Goal: Task Accomplishment & Management: Use online tool/utility

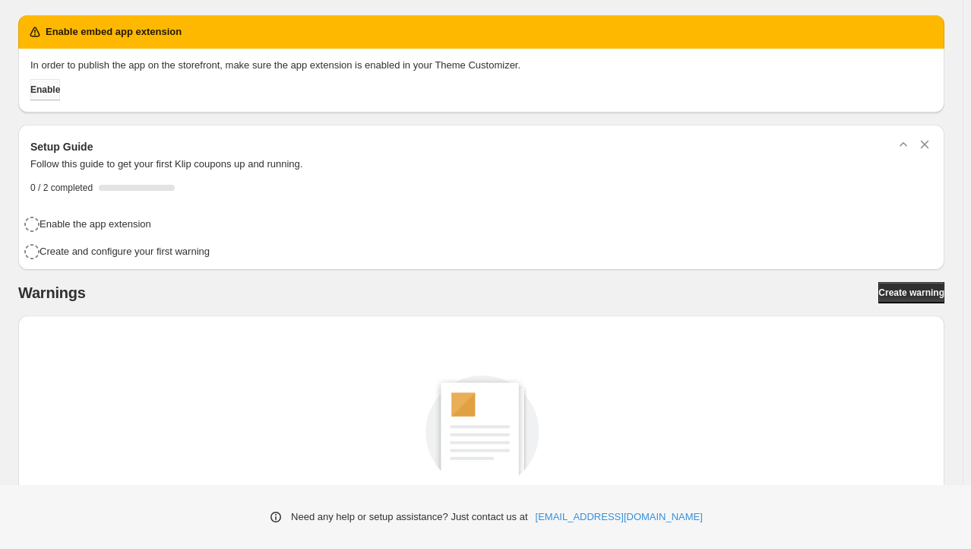
click at [60, 97] on button "Enable" at bounding box center [45, 89] width 30 height 21
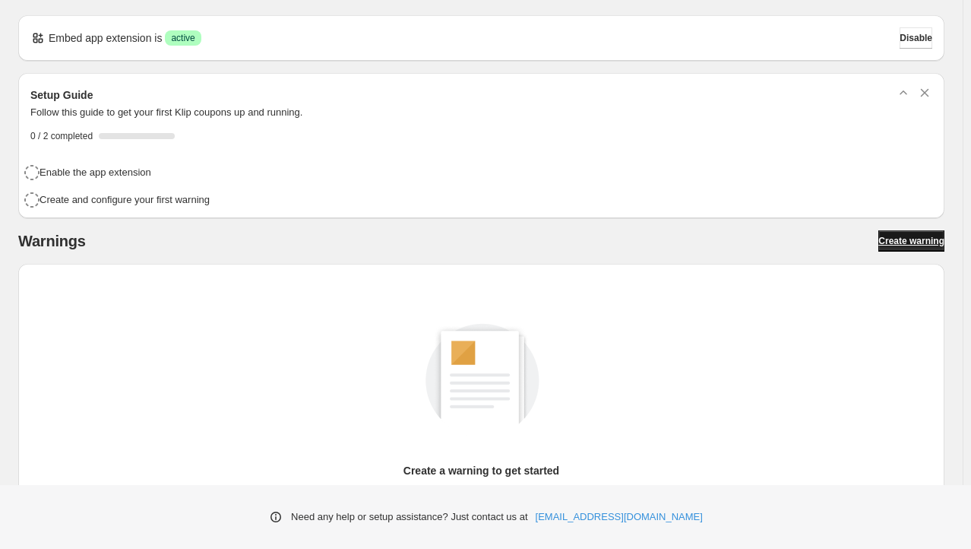
click at [904, 244] on span "Create warning" at bounding box center [911, 241] width 66 height 12
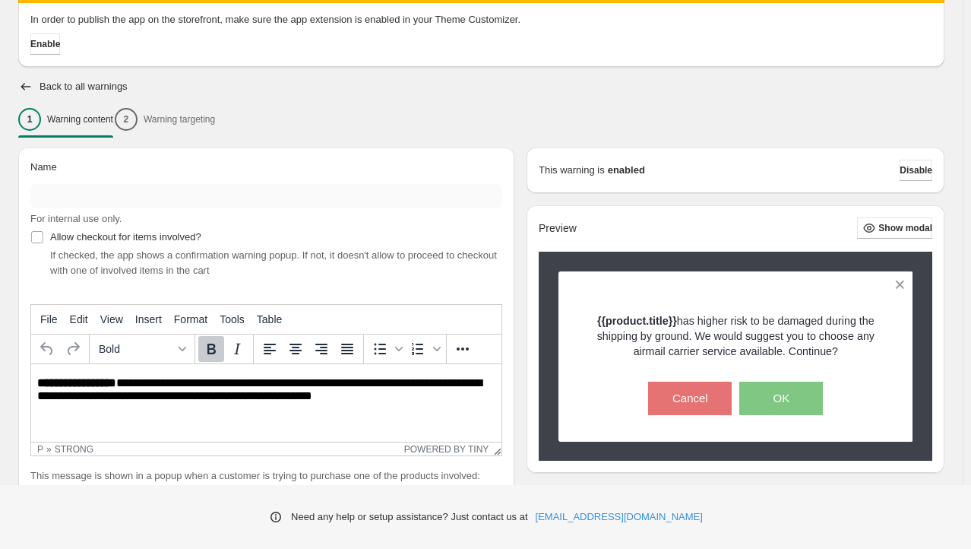
scroll to position [163, 0]
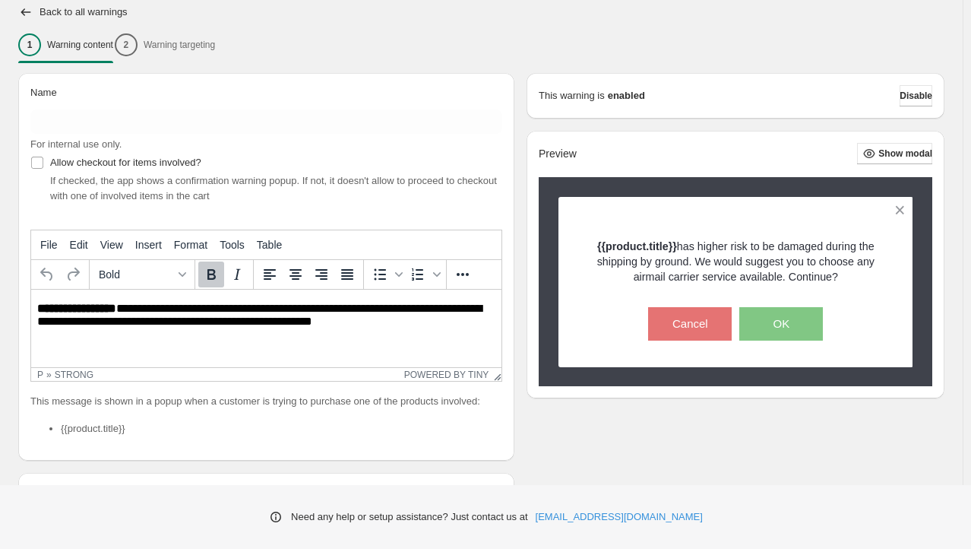
drag, startPoint x: 114, startPoint y: 150, endPoint x: 124, endPoint y: 120, distance: 31.2
click at [115, 147] on span "For internal use only." at bounding box center [75, 143] width 91 height 11
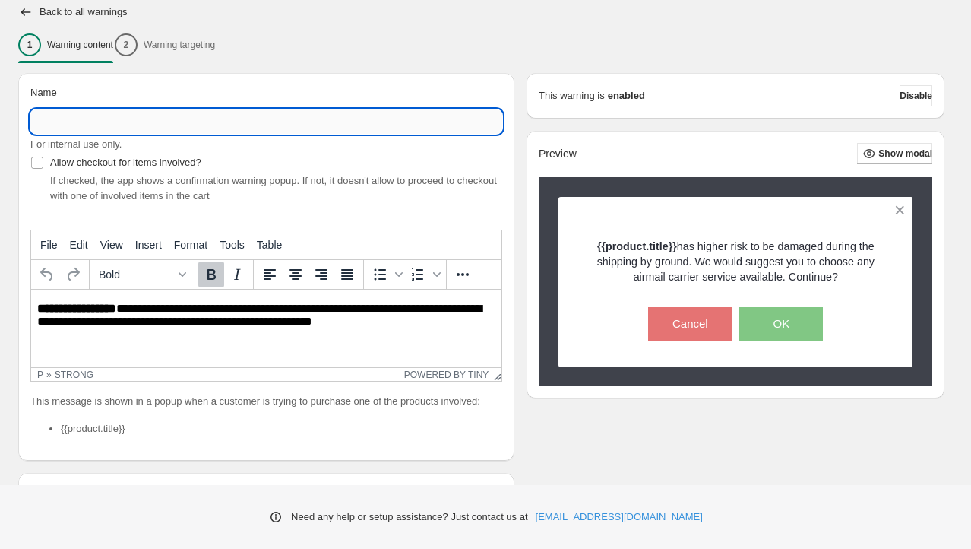
click at [124, 120] on input "Name" at bounding box center [266, 121] width 472 height 24
type input "**********"
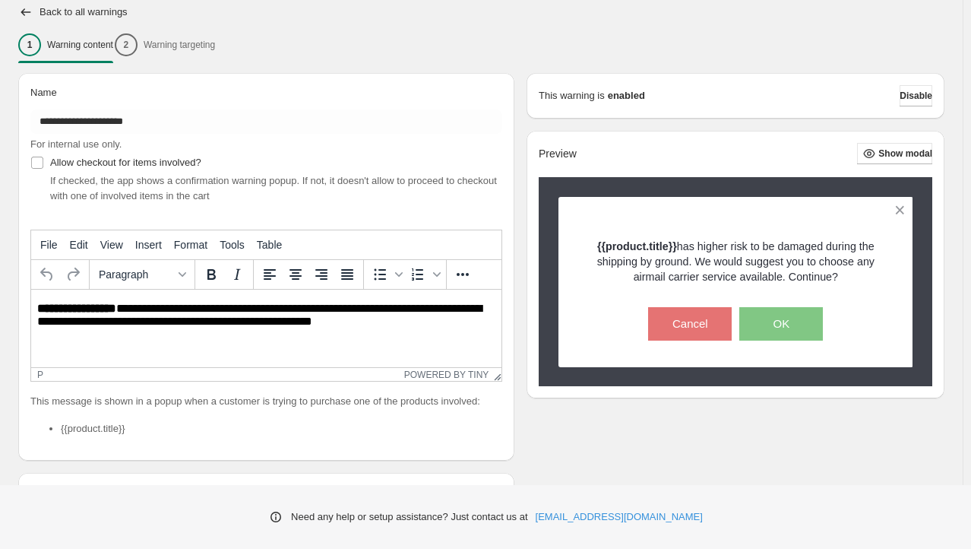
click at [153, 320] on p "**********" at bounding box center [270, 316] width 467 height 28
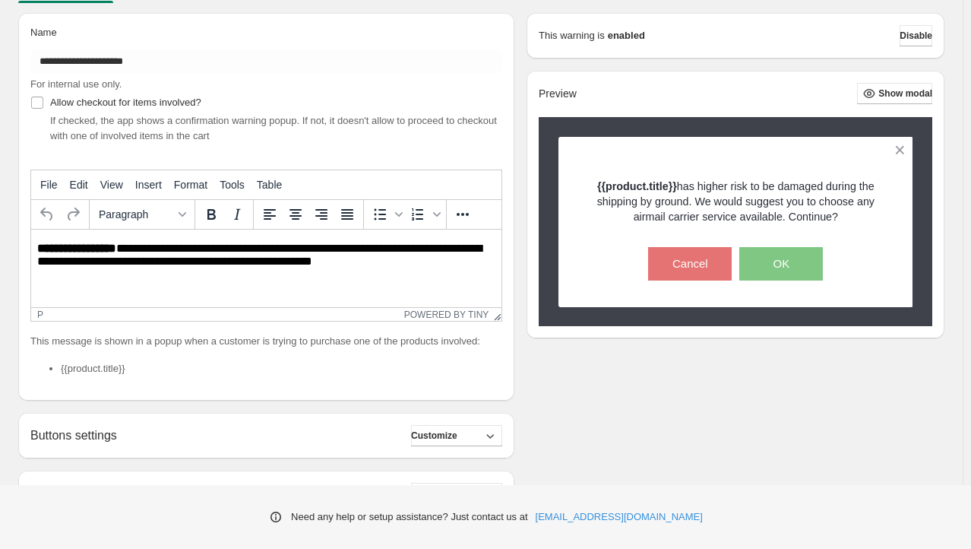
scroll to position [239, 0]
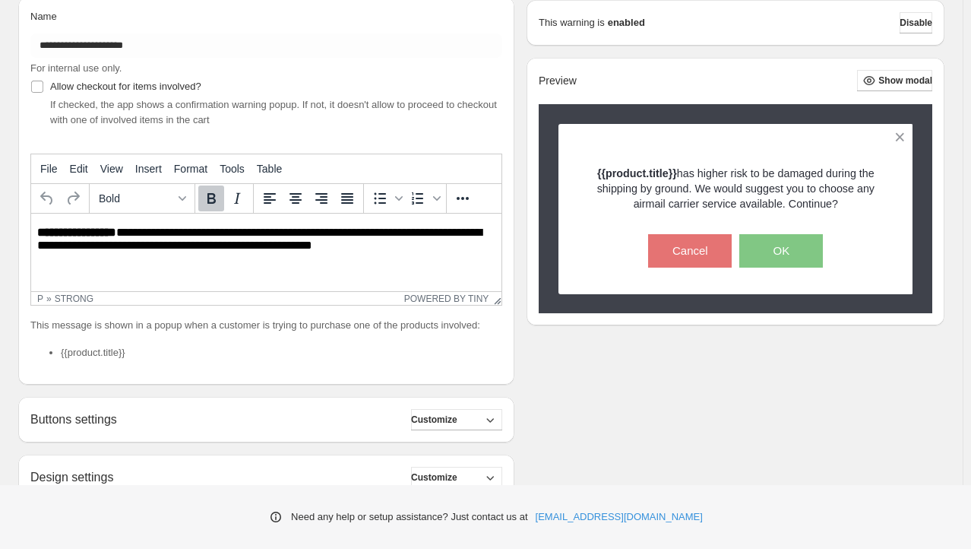
click at [74, 224] on html "**********" at bounding box center [266, 240] width 470 height 52
click at [231, 266] on html "**********" at bounding box center [266, 240] width 470 height 52
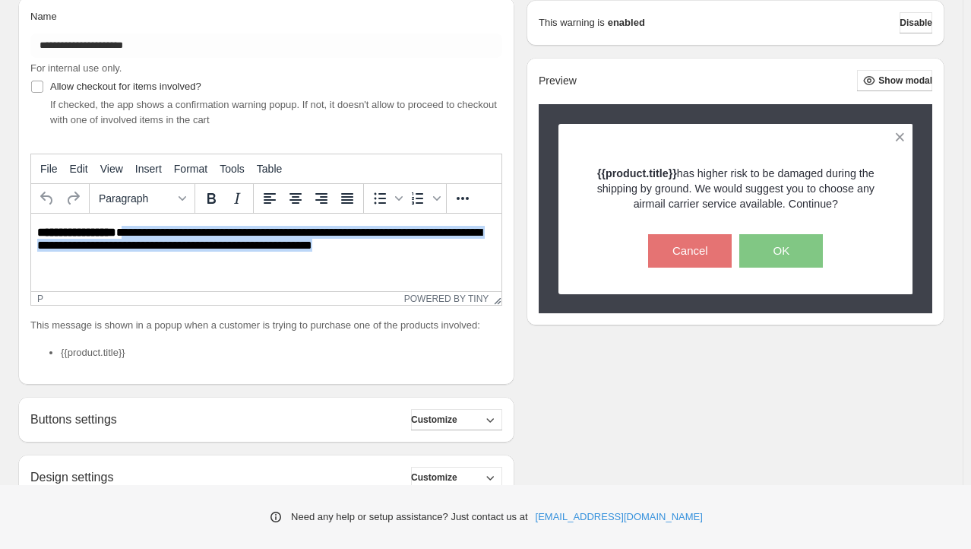
drag, startPoint x: 396, startPoint y: 250, endPoint x: 125, endPoint y: 235, distance: 271.7
click at [125, 235] on p "**********" at bounding box center [270, 240] width 467 height 28
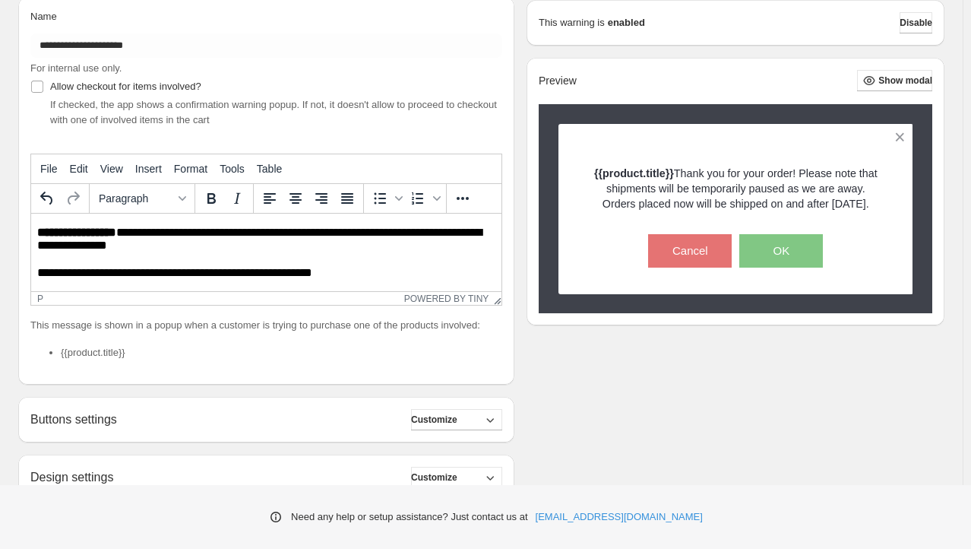
scroll to position [15, 0]
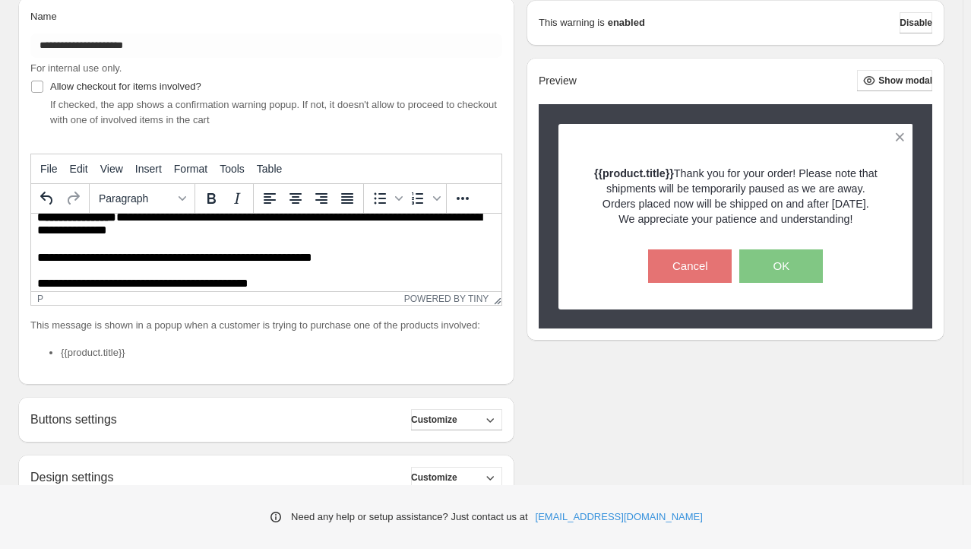
click at [126, 219] on p "**********" at bounding box center [264, 224] width 454 height 28
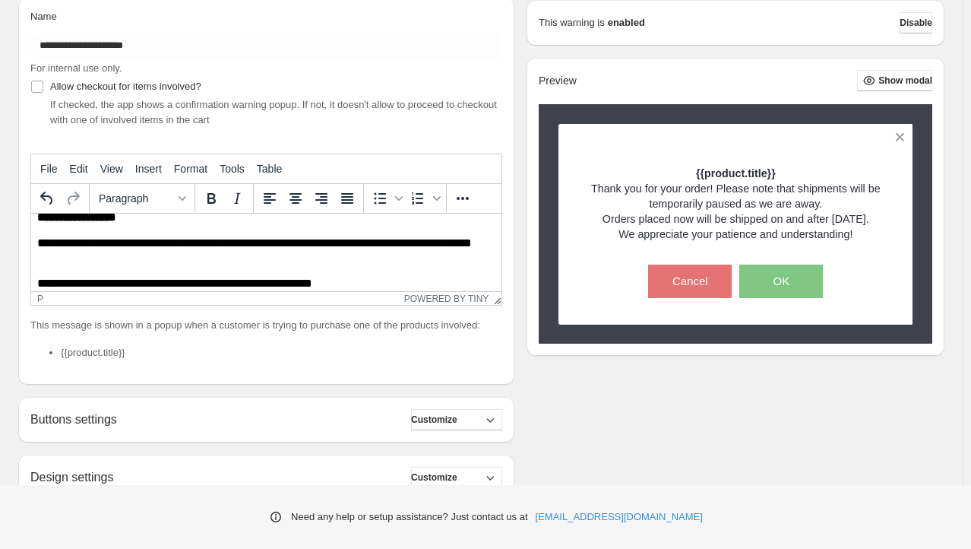
click at [481, 248] on p "**********" at bounding box center [264, 250] width 454 height 28
click at [124, 261] on p "**********" at bounding box center [264, 250] width 454 height 28
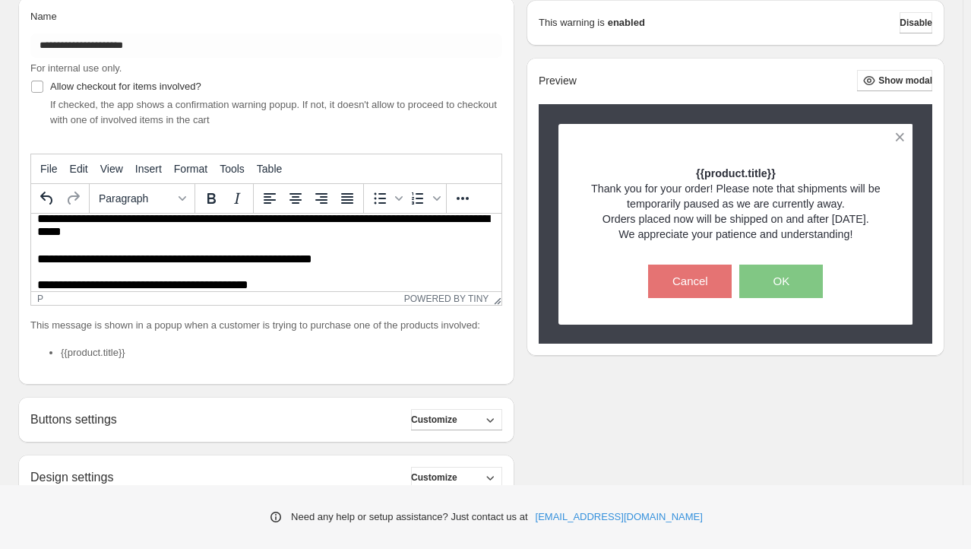
scroll to position [52, 0]
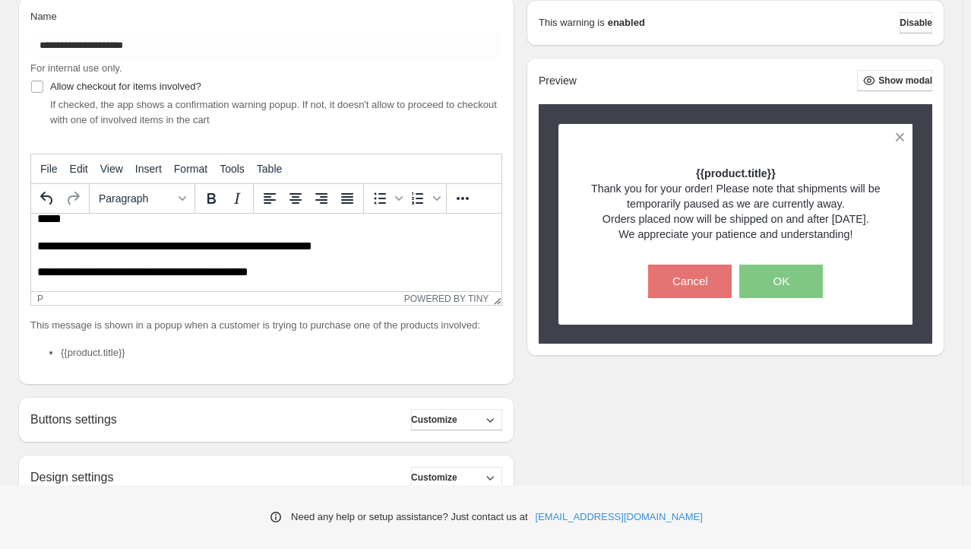
click at [137, 416] on div "Buttons settings Customize" at bounding box center [266, 419] width 472 height 21
click at [457, 422] on span "Customize" at bounding box center [434, 419] width 46 height 12
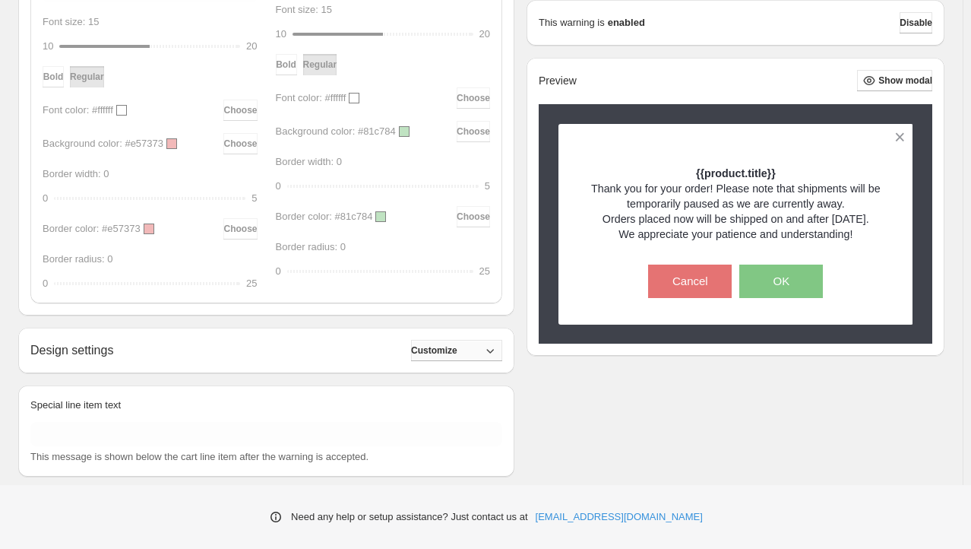
scroll to position [856, 0]
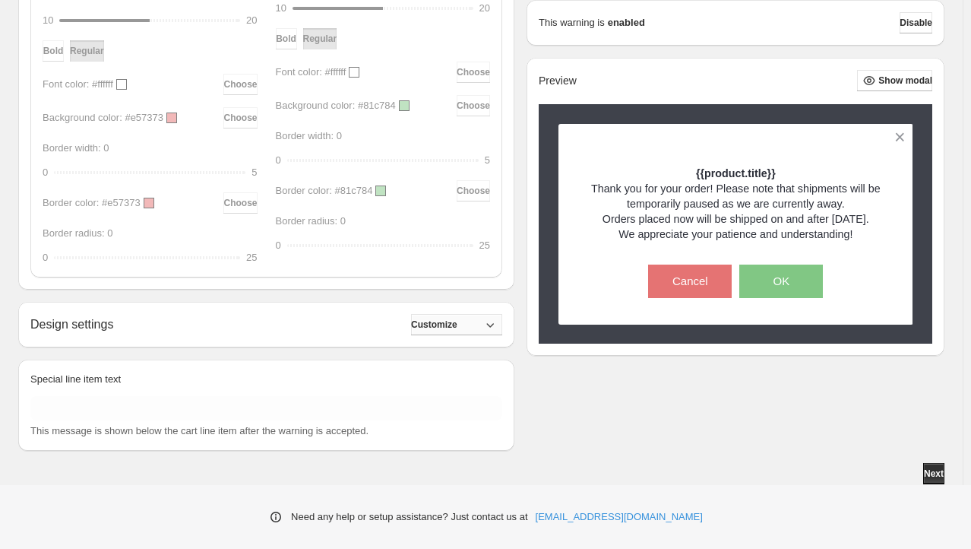
click at [447, 333] on button "Customize" at bounding box center [456, 324] width 91 height 21
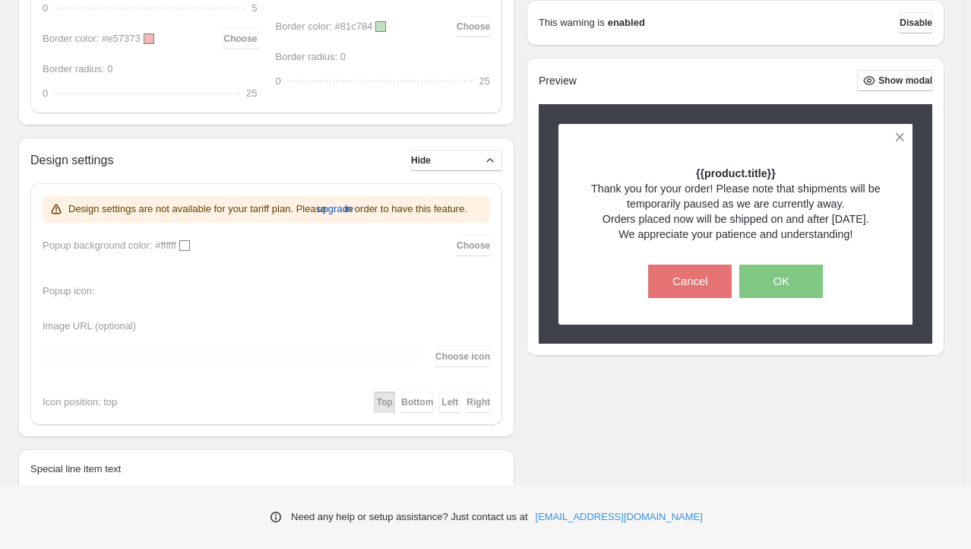
scroll to position [1109, 0]
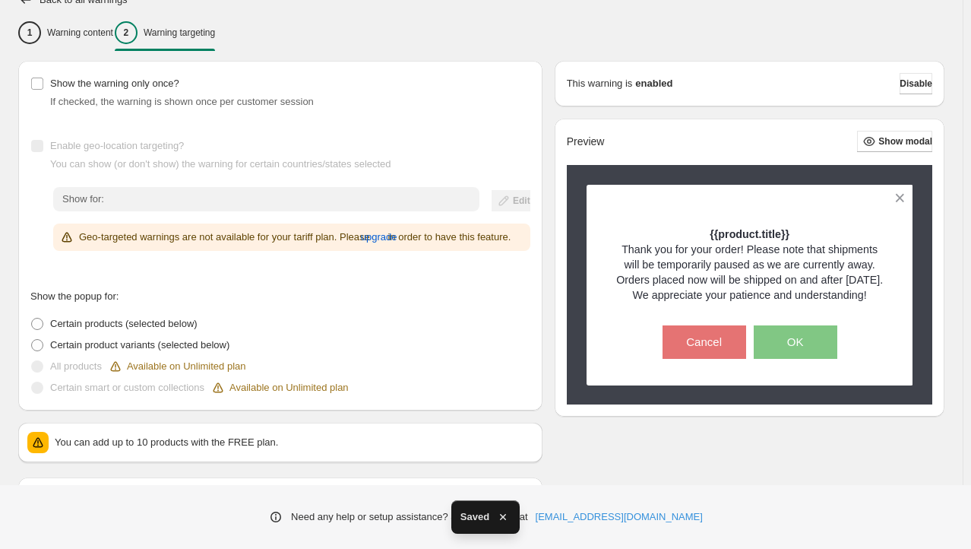
scroll to position [304, 0]
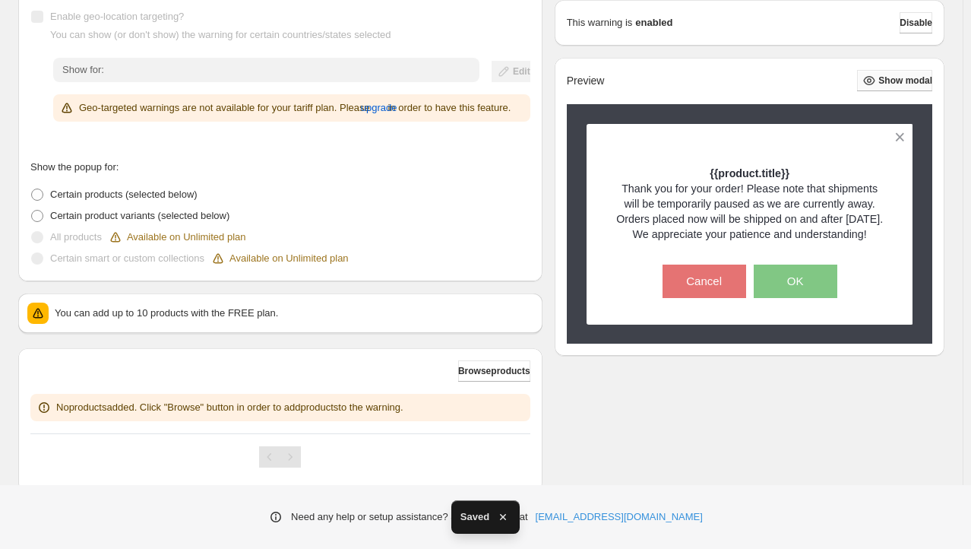
click at [881, 74] on button "Show modal" at bounding box center [894, 80] width 75 height 21
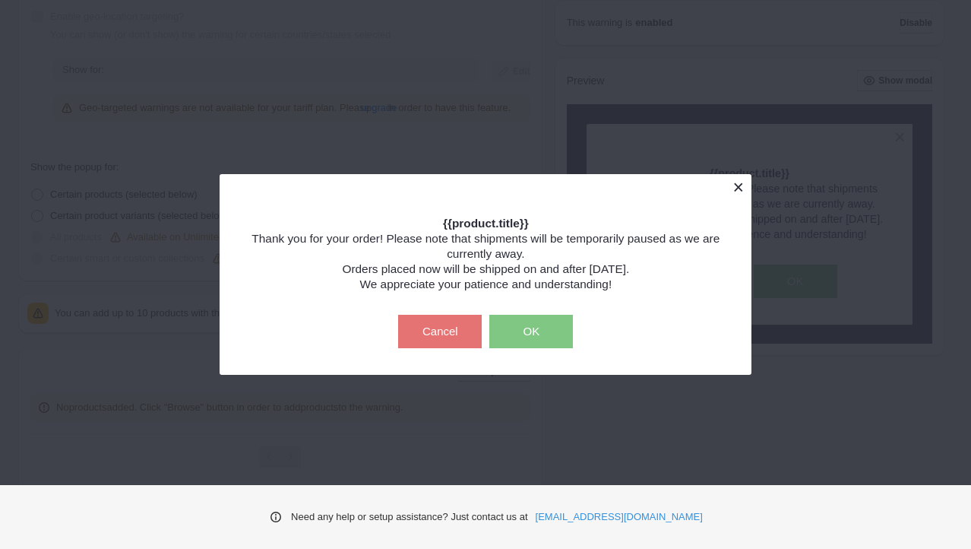
click at [748, 184] on button at bounding box center [738, 187] width 27 height 27
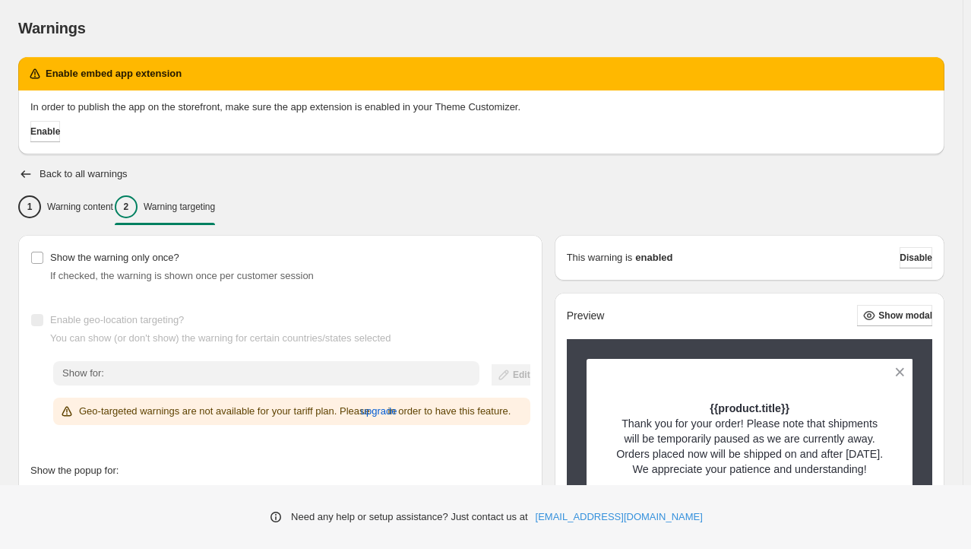
scroll to position [0, 0]
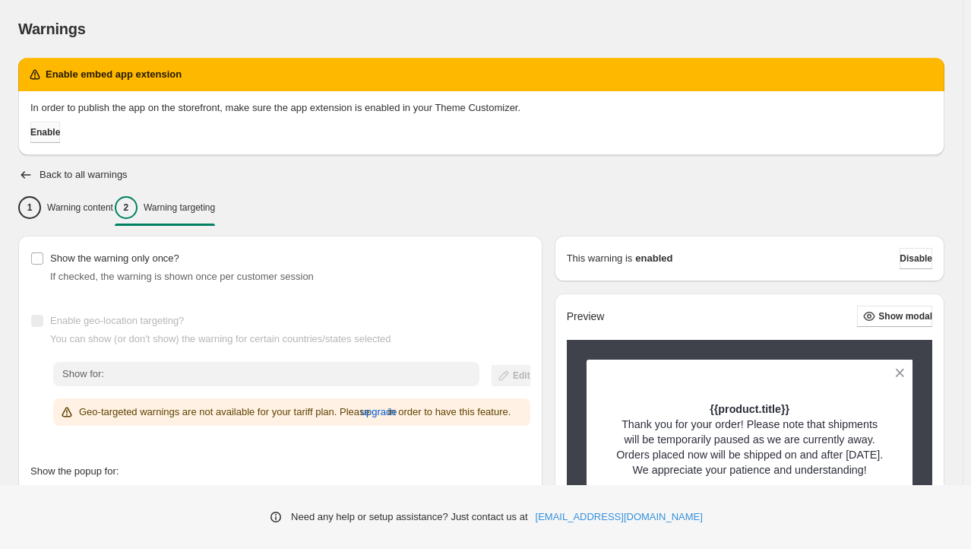
click at [60, 132] on button "Enable" at bounding box center [45, 132] width 30 height 21
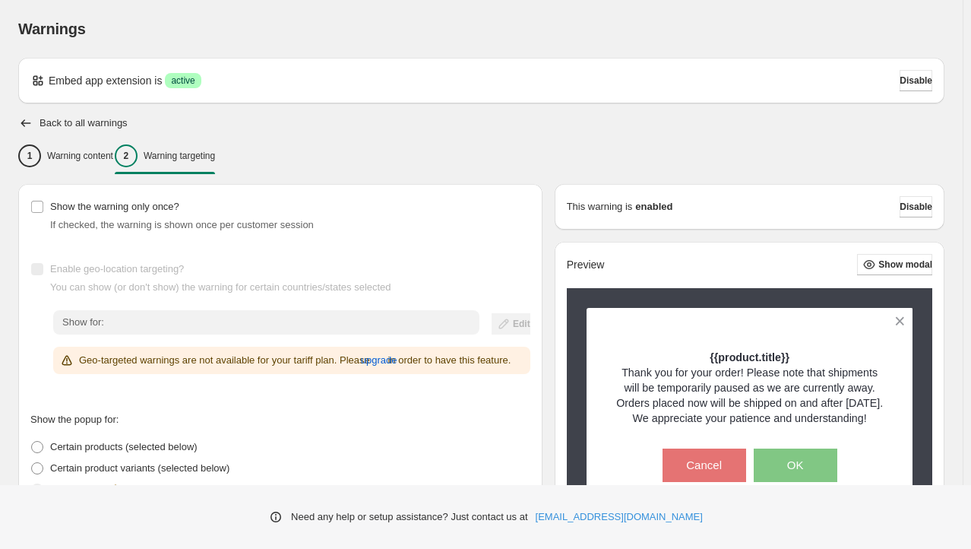
click at [556, 133] on div "Back to all warnings 1 Warning content 2 Warning targeting Show the warning onl…" at bounding box center [481, 447] width 926 height 662
click at [503, 123] on div "Back to all warnings" at bounding box center [481, 123] width 926 height 15
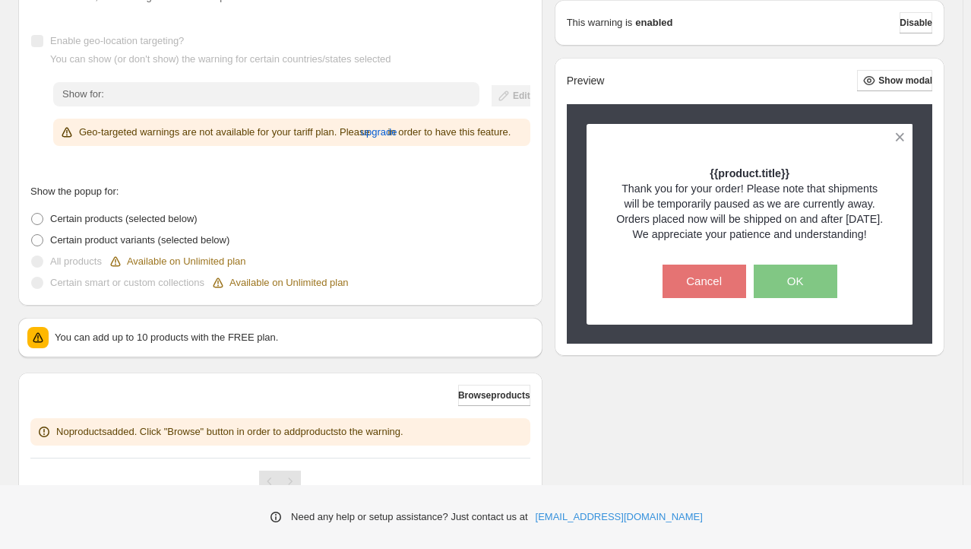
scroll to position [293, 0]
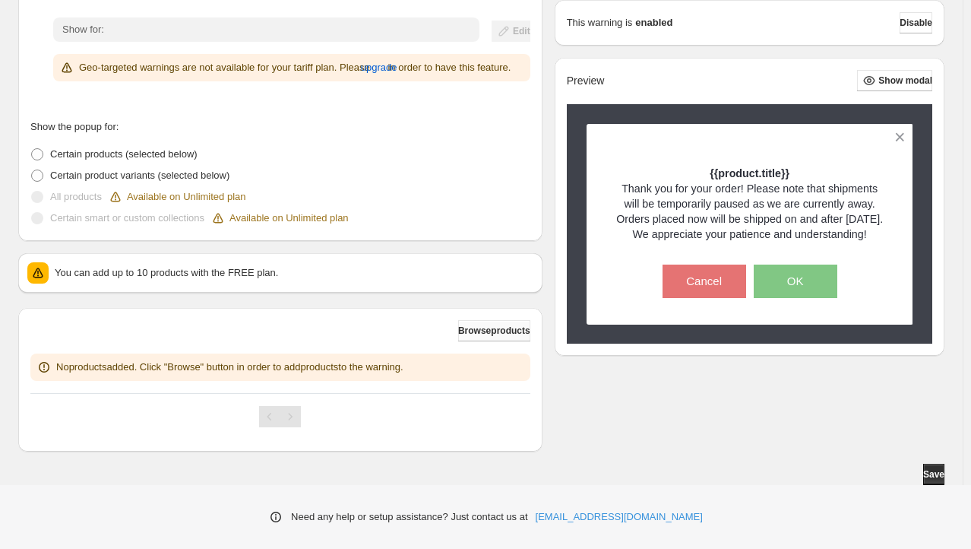
click at [458, 334] on span "Browse products" at bounding box center [494, 330] width 72 height 12
click at [221, 195] on div "Available on Unlimited plan" at bounding box center [177, 196] width 138 height 15
click at [179, 198] on div "Available on Unlimited plan" at bounding box center [177, 196] width 138 height 15
click at [215, 269] on p "You can add up to 10 products with the FREE plan." at bounding box center [294, 272] width 479 height 15
click at [385, 71] on span "upgrade" at bounding box center [379, 67] width 36 height 15
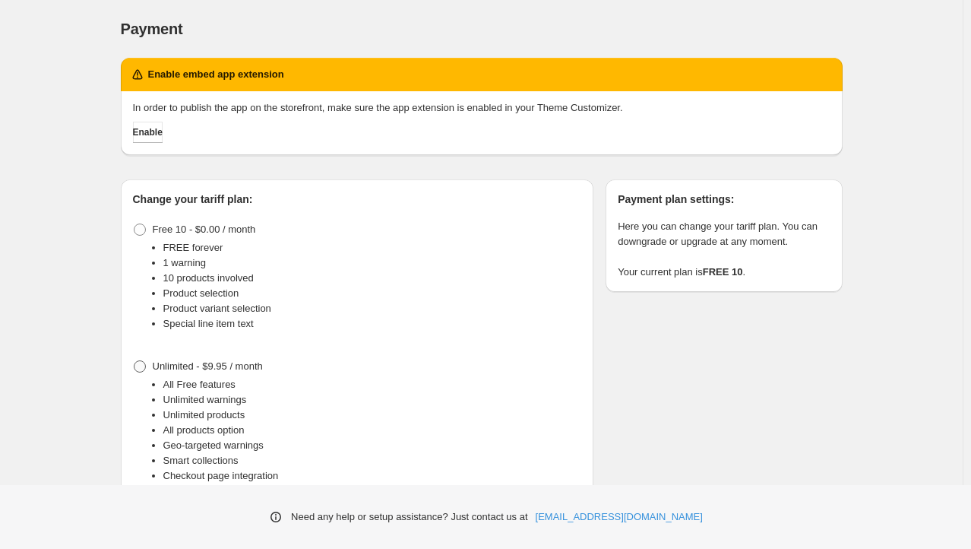
click at [146, 363] on span at bounding box center [140, 366] width 12 height 12
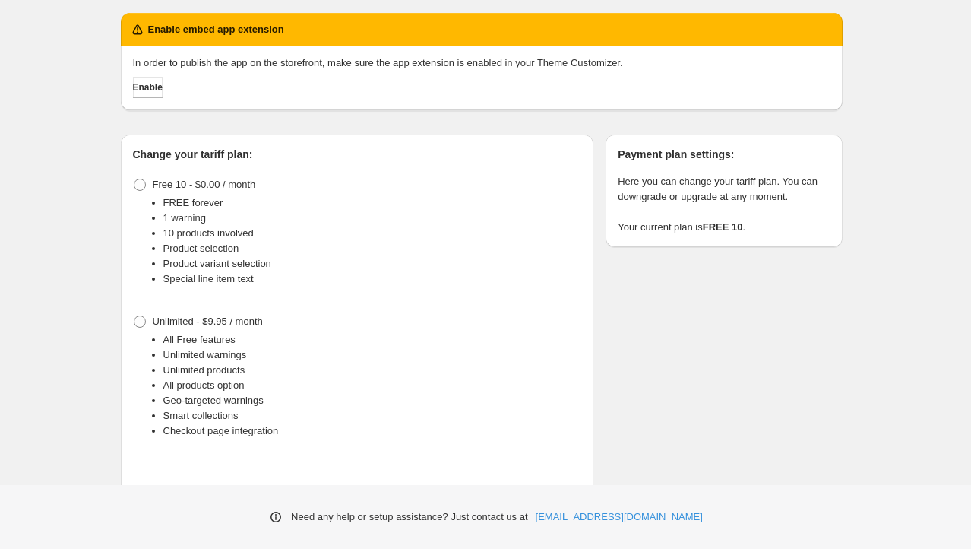
scroll to position [81, 0]
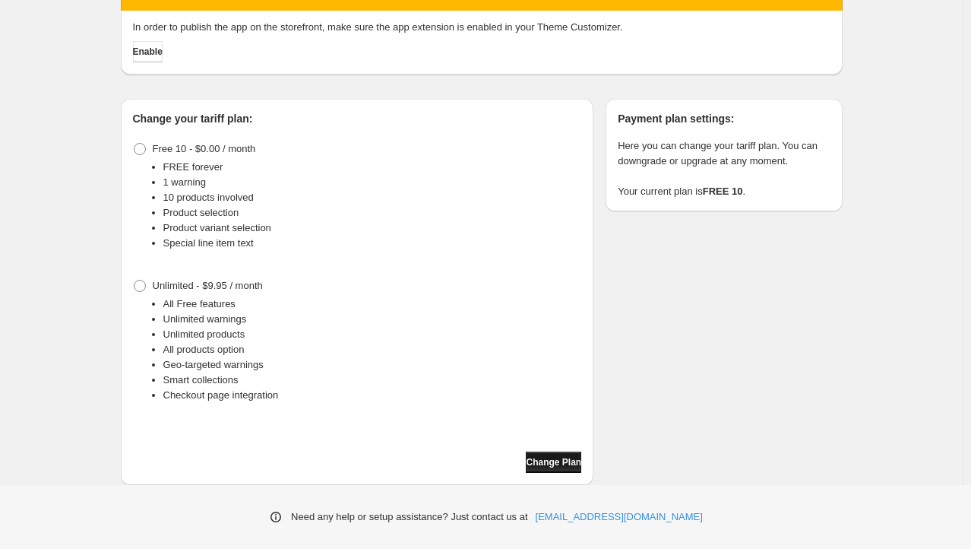
click at [555, 467] on span "Change Plan" at bounding box center [553, 462] width 55 height 12
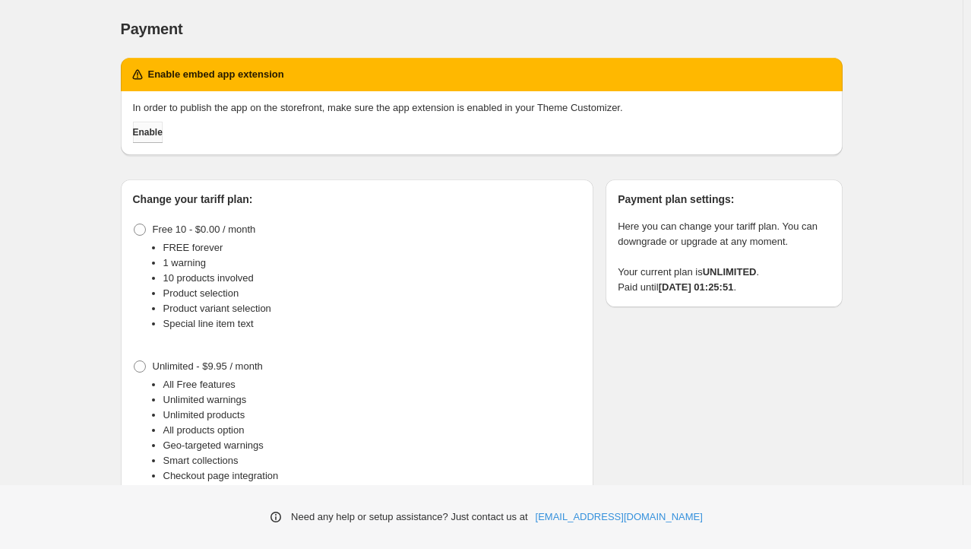
click at [153, 138] on span "Enable" at bounding box center [148, 132] width 30 height 12
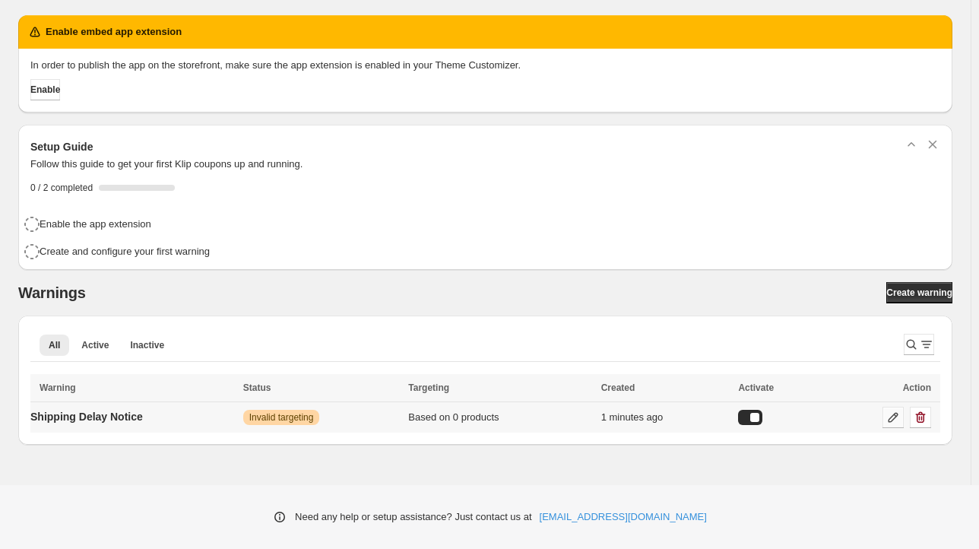
click at [894, 417] on icon at bounding box center [893, 417] width 10 height 10
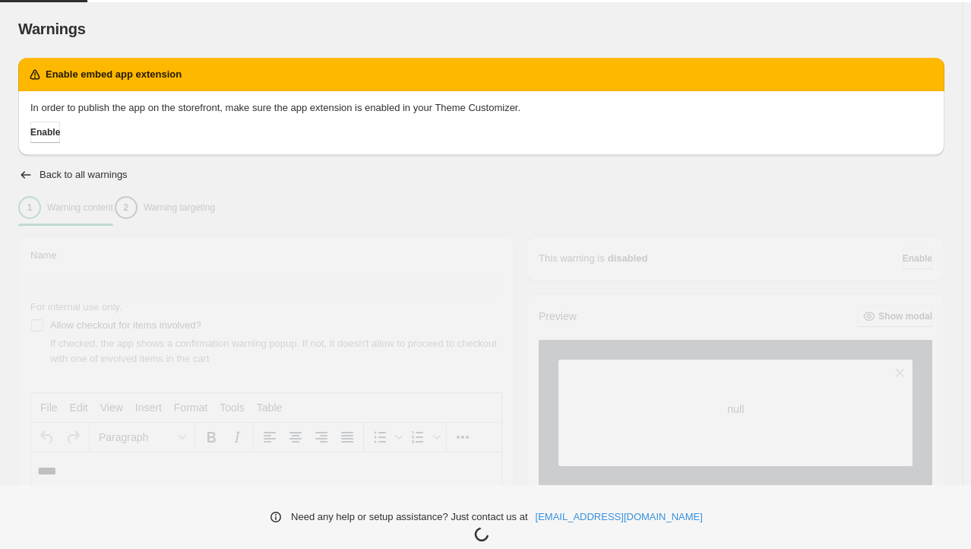
type input "**********"
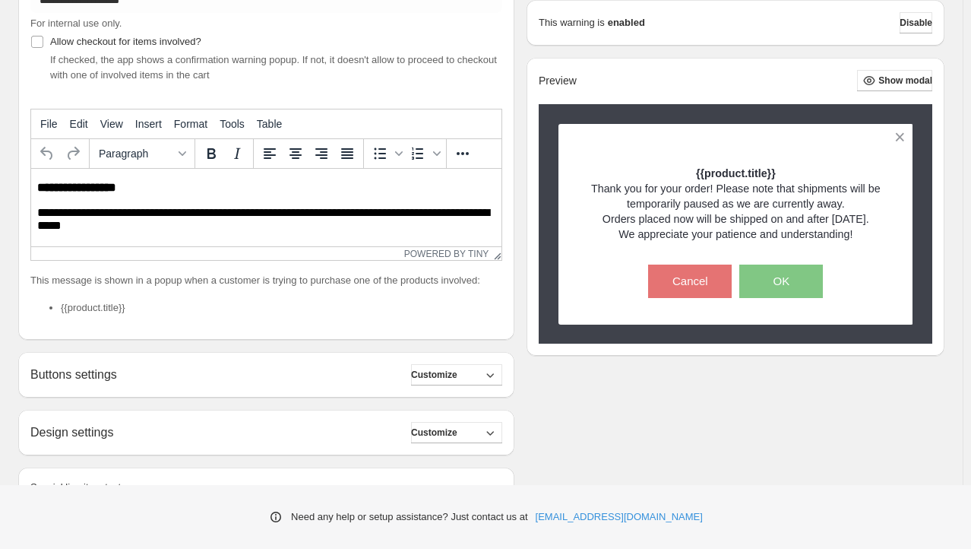
scroll to position [391, 0]
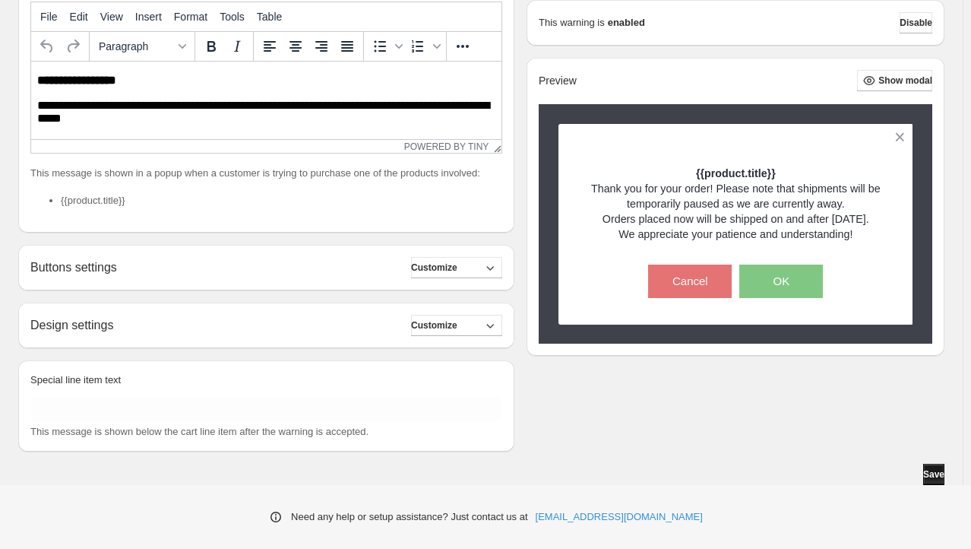
click at [932, 467] on button "Save" at bounding box center [933, 474] width 21 height 21
click at [236, 324] on div "Design settings Customize" at bounding box center [266, 325] width 472 height 21
click at [457, 330] on span "Customize" at bounding box center [434, 325] width 46 height 12
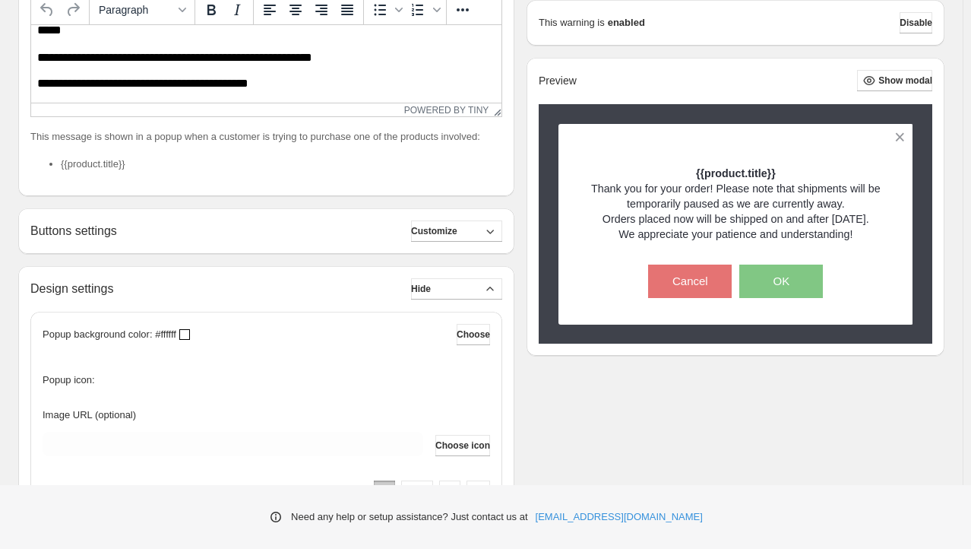
scroll to position [377, 0]
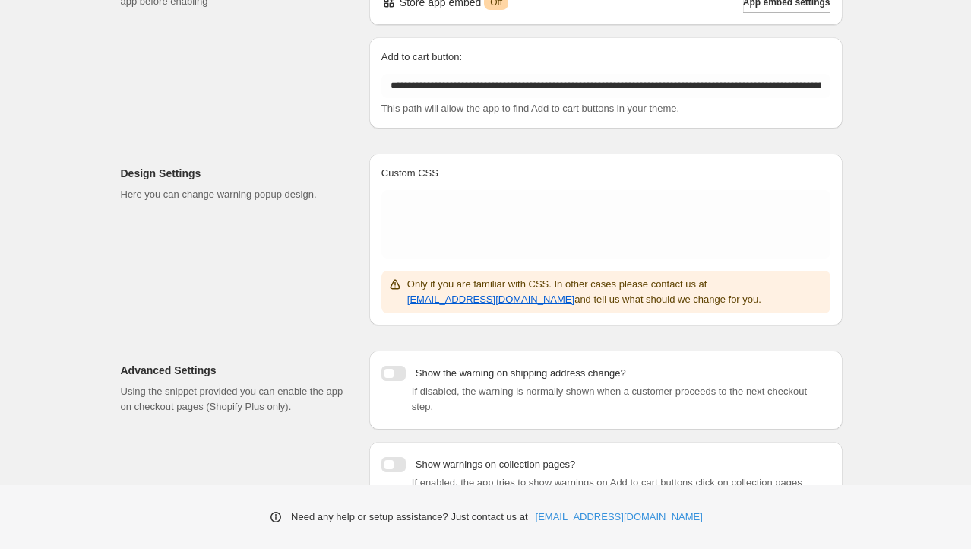
scroll to position [261, 0]
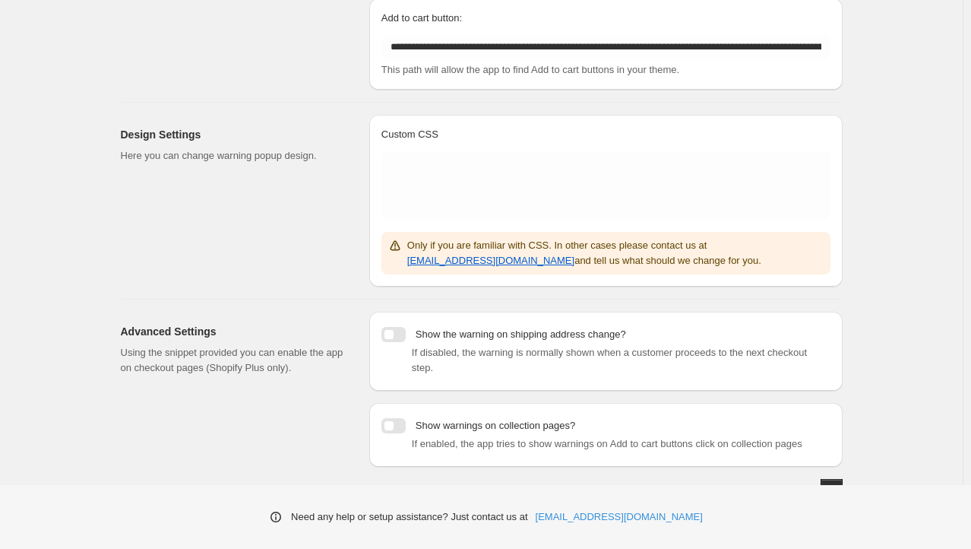
click at [406, 418] on div at bounding box center [393, 425] width 24 height 15
click at [829, 483] on span "Save" at bounding box center [831, 489] width 21 height 12
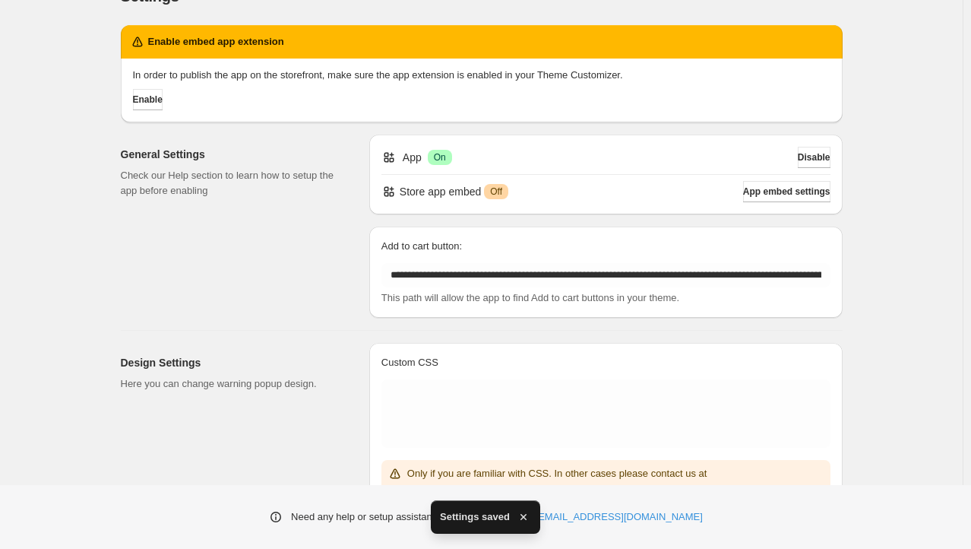
scroll to position [0, 0]
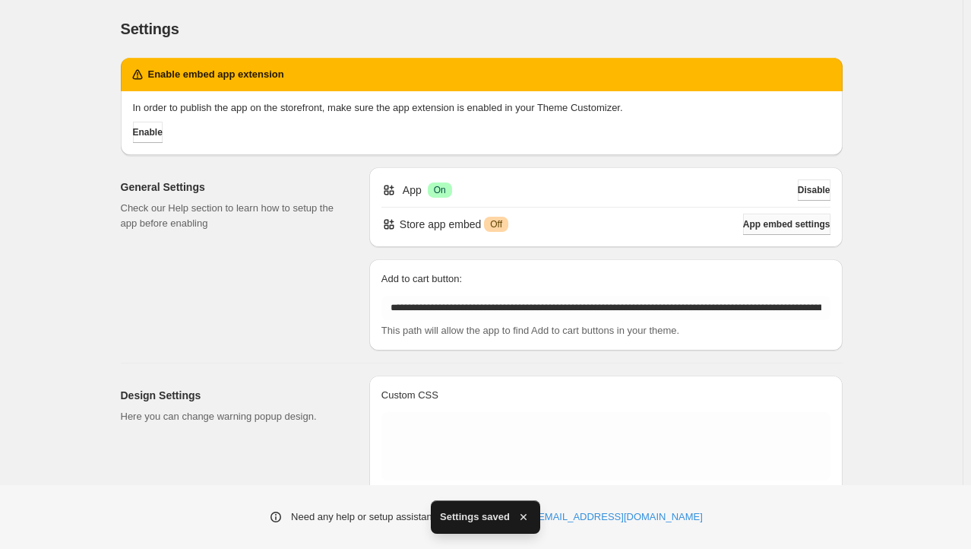
click at [771, 233] on button "App embed settings" at bounding box center [786, 224] width 87 height 21
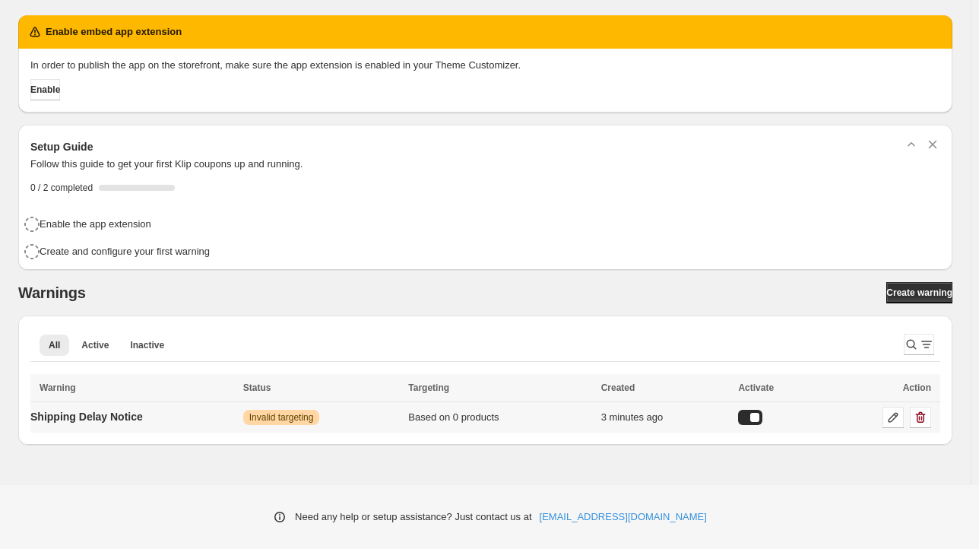
click at [460, 426] on td "Based on 0 products" at bounding box center [500, 416] width 192 height 31
click at [457, 419] on div "Based on 0 products" at bounding box center [499, 417] width 183 height 15
click at [314, 412] on span "Invalid targeting" at bounding box center [281, 417] width 65 height 12
click at [100, 409] on p "Shipping Delay Notice" at bounding box center [86, 416] width 112 height 15
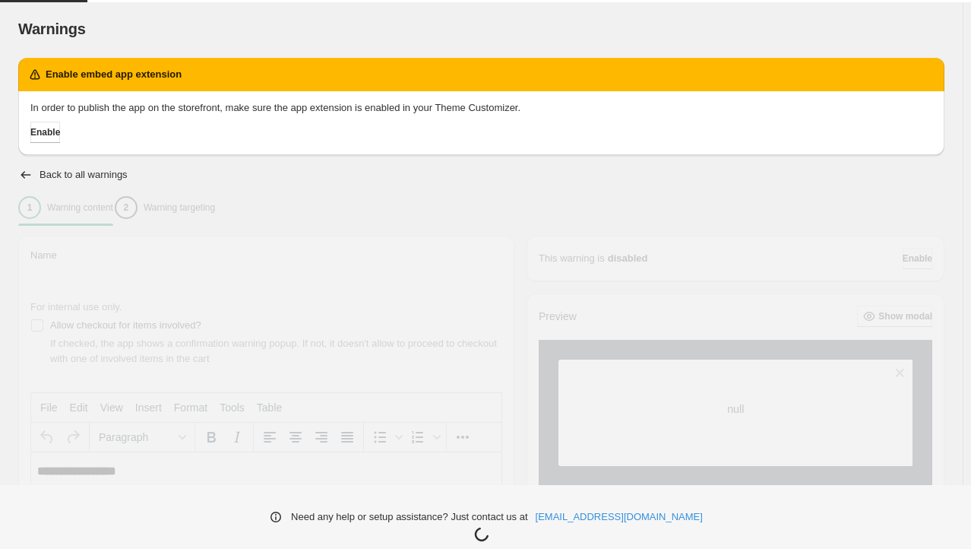
type input "**********"
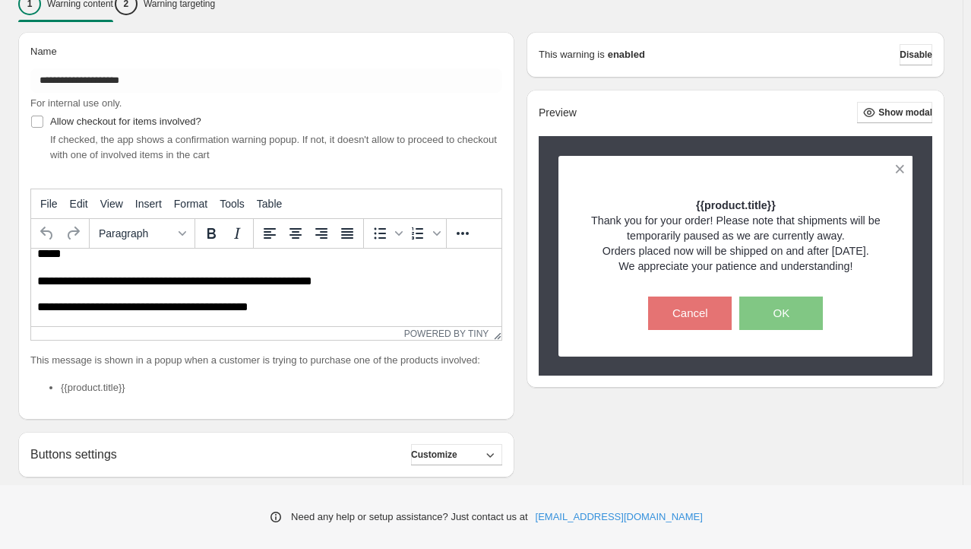
scroll to position [304, 0]
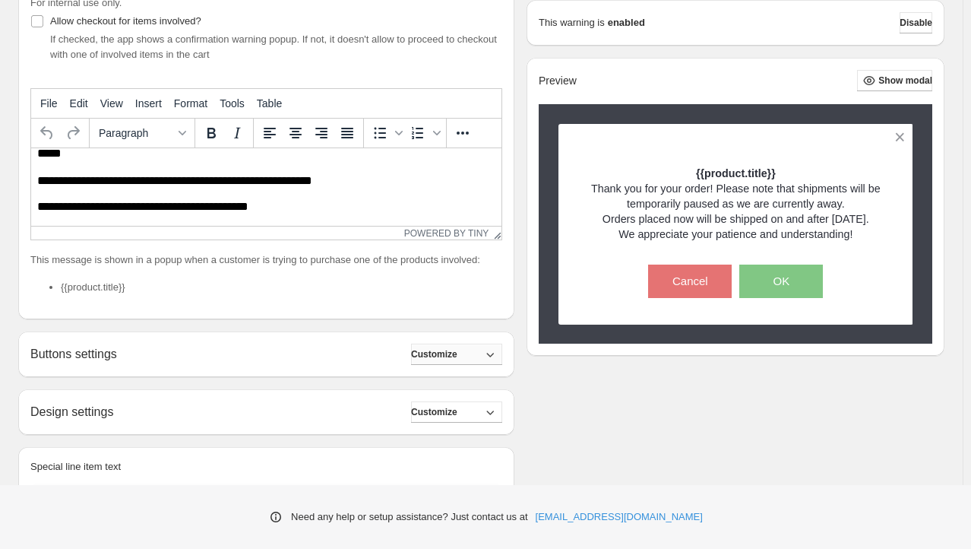
click at [437, 350] on span "Customize" at bounding box center [434, 354] width 46 height 12
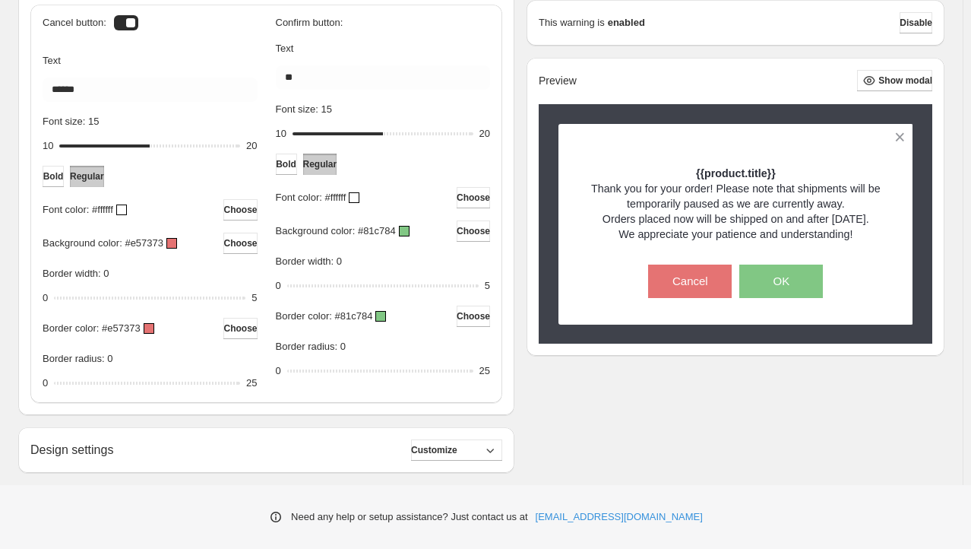
scroll to position [801, 0]
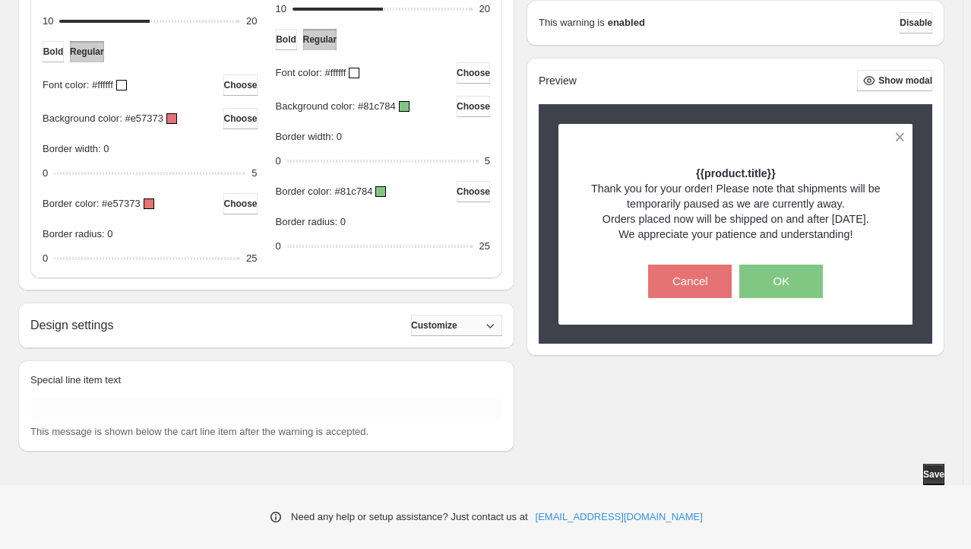
click at [459, 333] on button "Customize" at bounding box center [456, 325] width 91 height 21
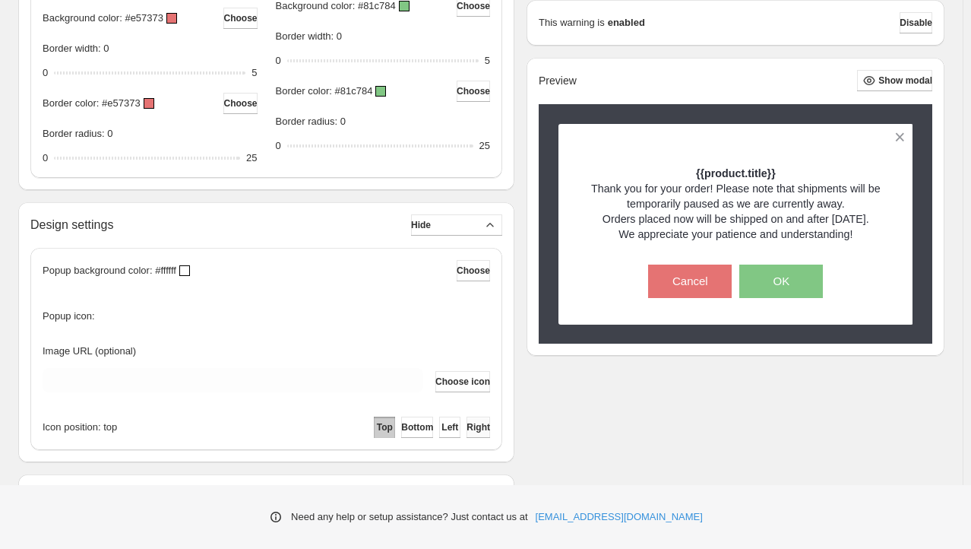
scroll to position [1015, 0]
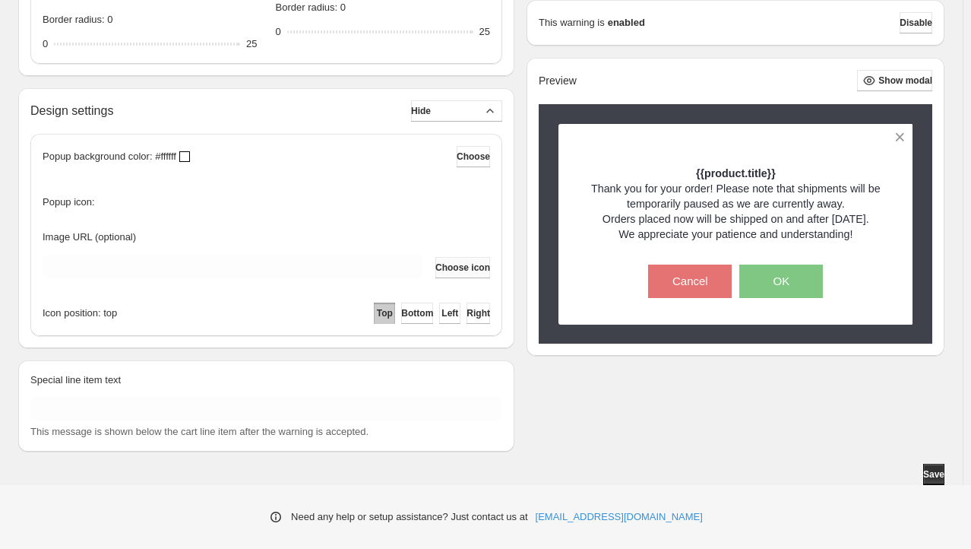
click at [464, 272] on button "Choose icon" at bounding box center [462, 267] width 55 height 21
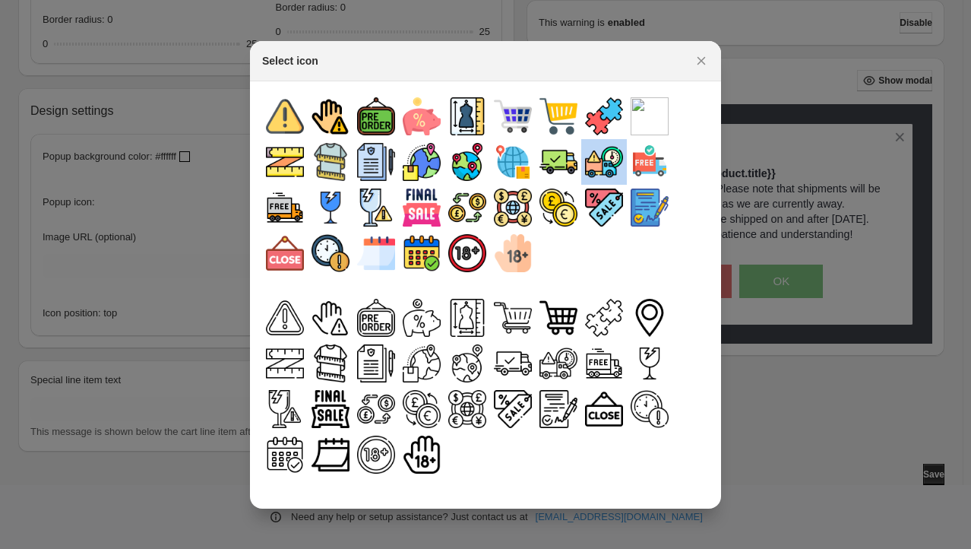
click at [609, 171] on img ":rt:" at bounding box center [604, 162] width 38 height 38
type input "**********"
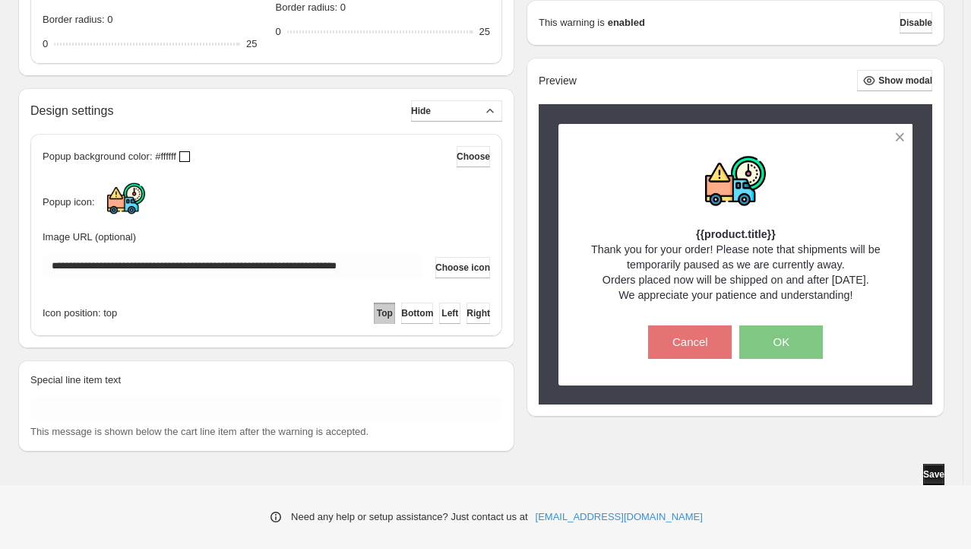
click at [926, 477] on span "Save" at bounding box center [933, 474] width 21 height 12
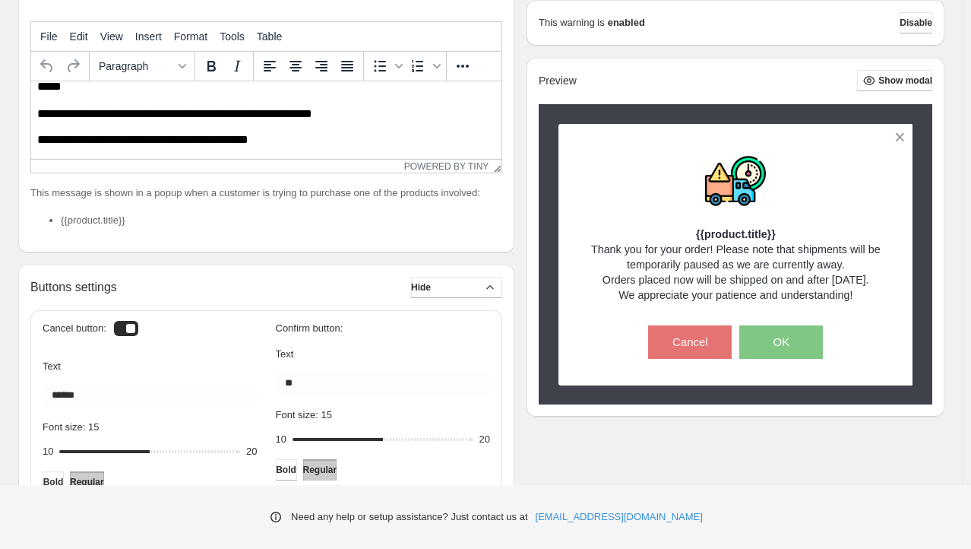
scroll to position [331, 0]
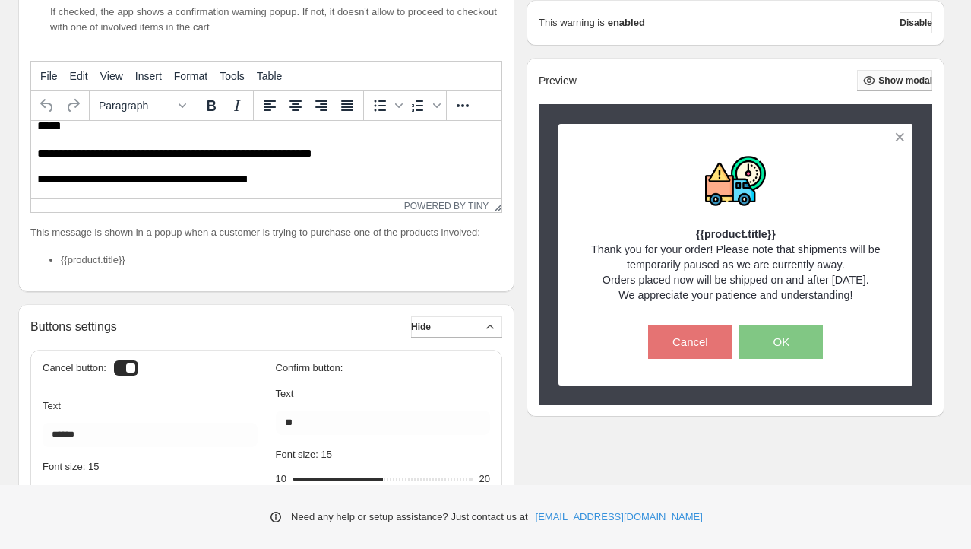
click at [897, 84] on span "Show modal" at bounding box center [905, 80] width 54 height 12
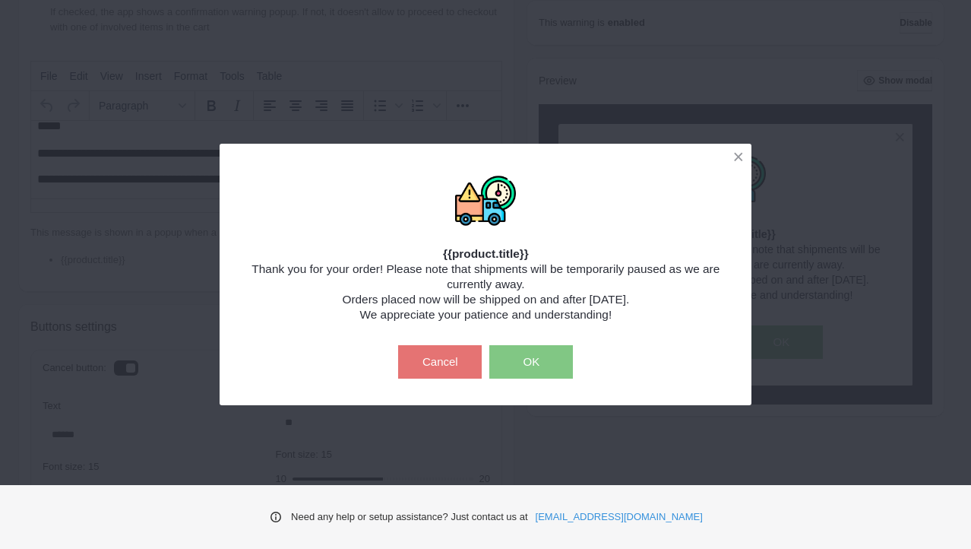
click at [530, 360] on button "OK" at bounding box center [531, 361] width 84 height 33
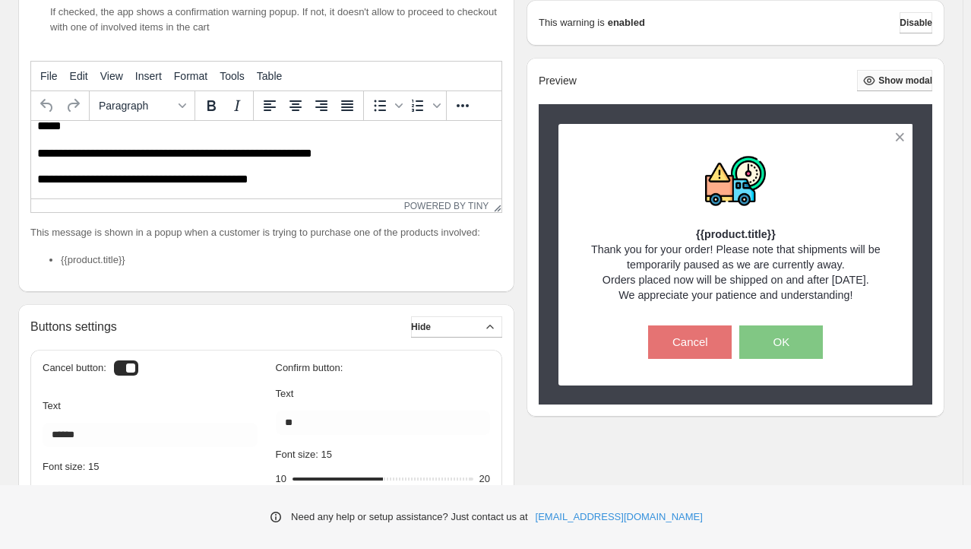
click at [902, 77] on span "Show modal" at bounding box center [905, 80] width 54 height 12
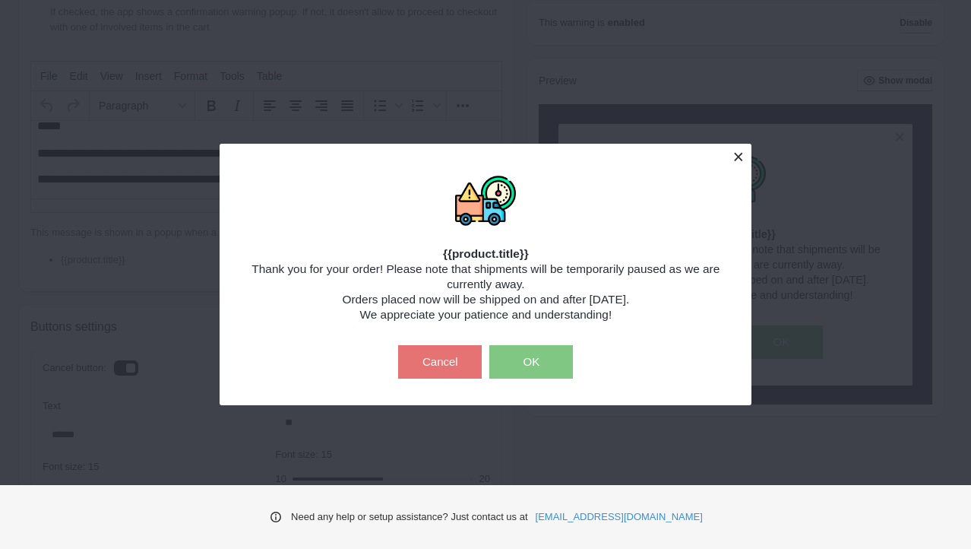
click at [736, 156] on button at bounding box center [738, 157] width 27 height 27
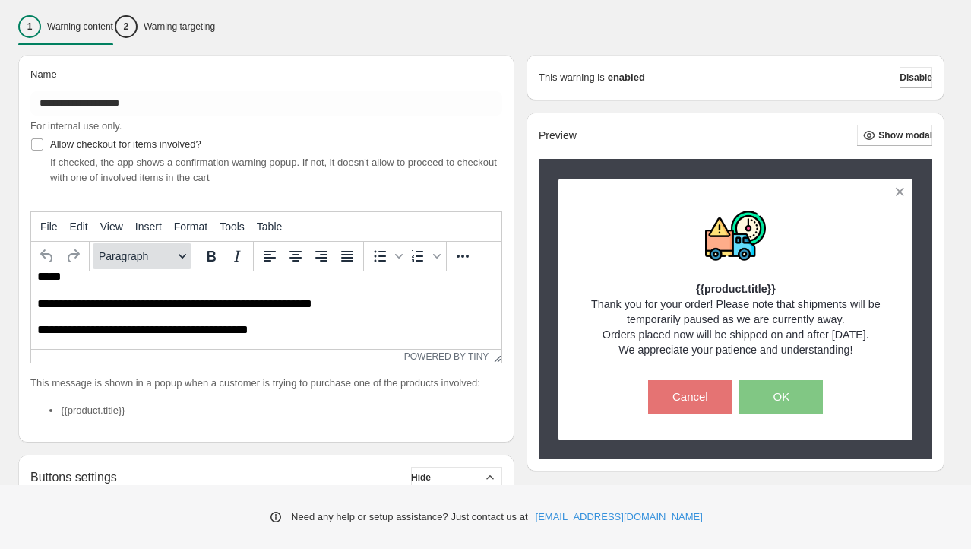
scroll to position [179, 0]
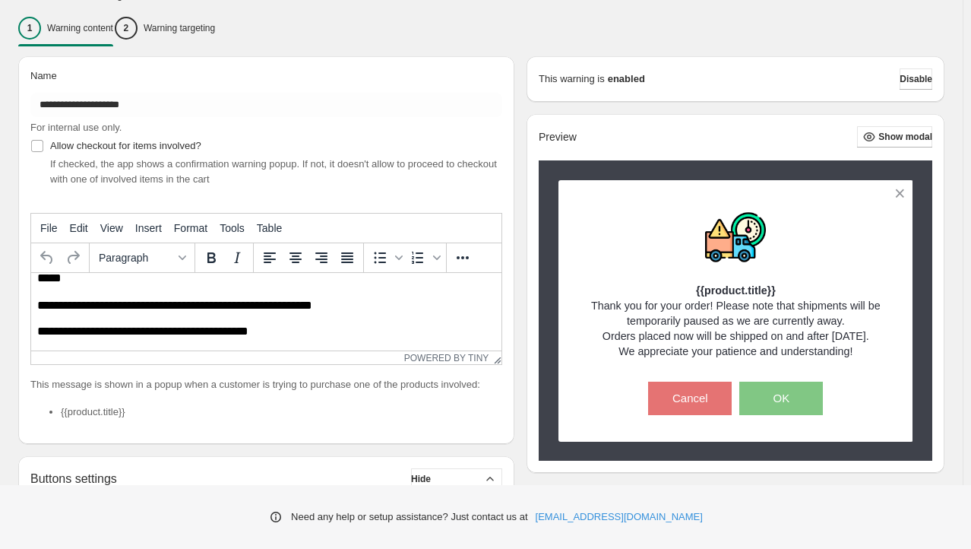
click at [125, 304] on p "**********" at bounding box center [264, 306] width 454 height 14
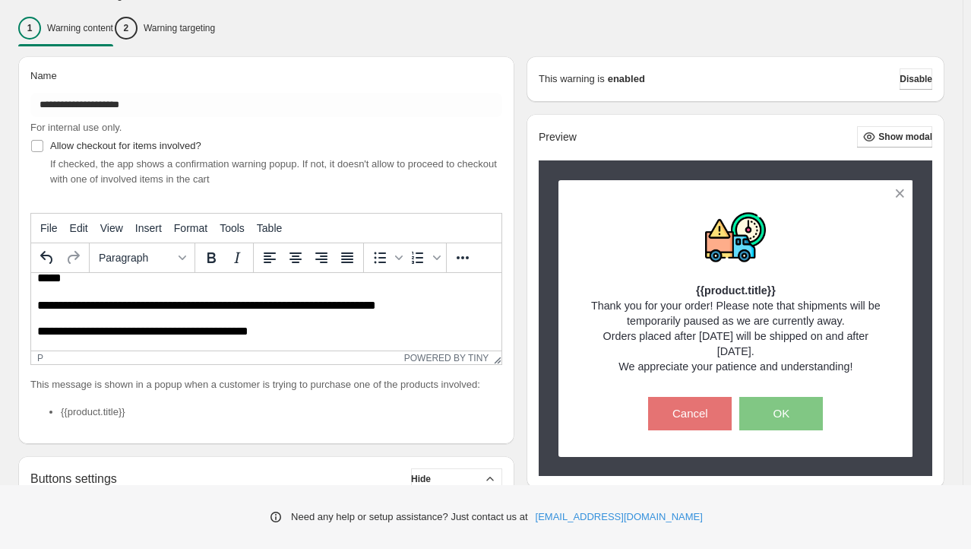
click at [138, 304] on p "**********" at bounding box center [264, 306] width 454 height 14
click at [138, 302] on p "**********" at bounding box center [264, 306] width 454 height 14
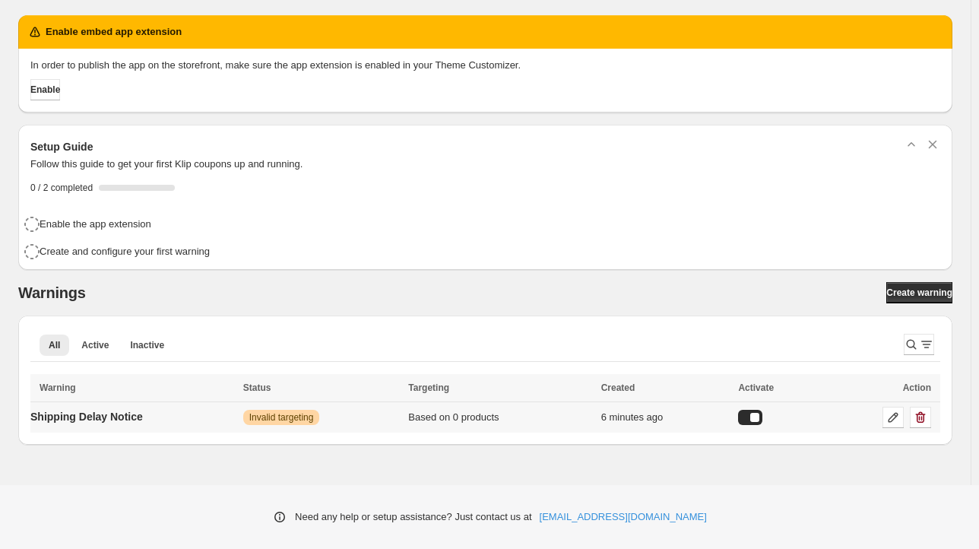
click at [473, 415] on div "Based on 0 products" at bounding box center [499, 417] width 183 height 15
click at [751, 413] on div at bounding box center [750, 417] width 24 height 15
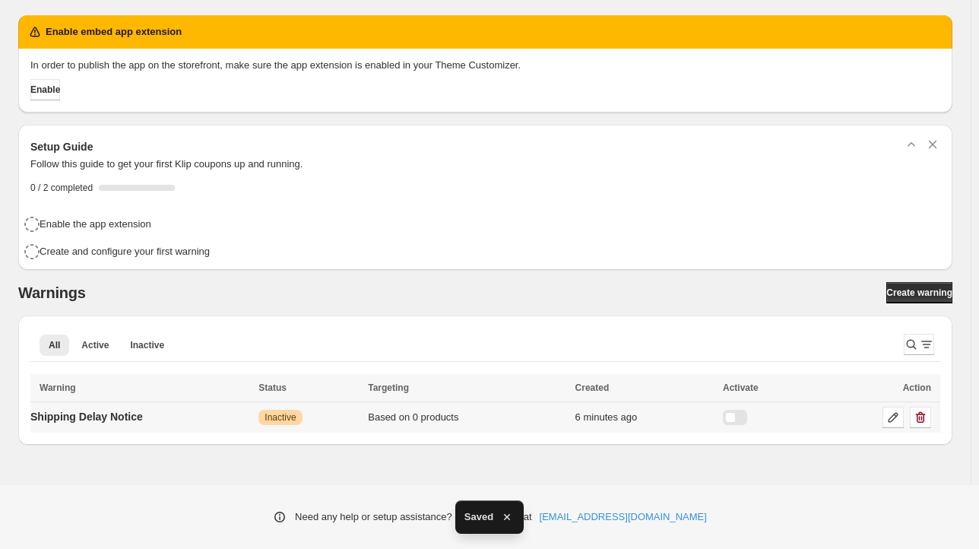
click at [742, 415] on div at bounding box center [735, 417] width 24 height 15
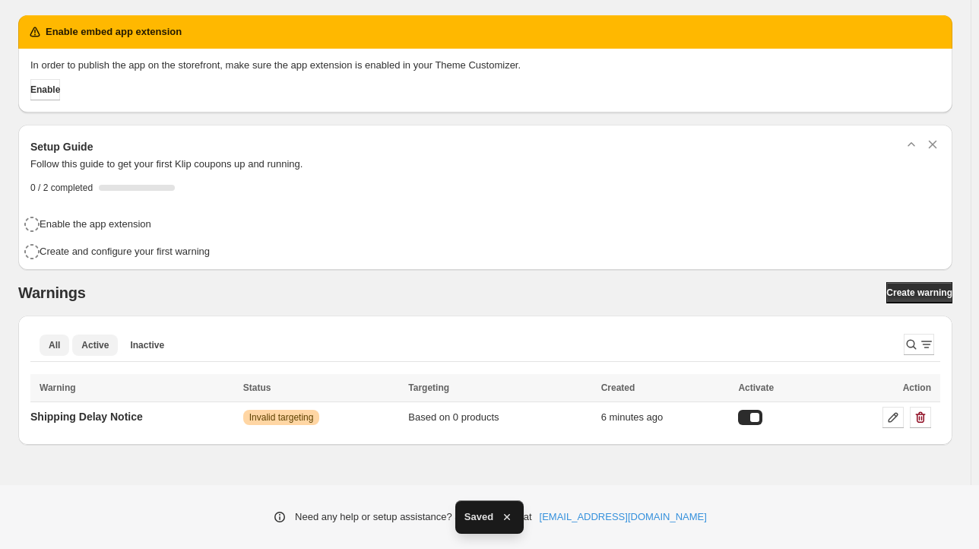
click at [87, 350] on span "Active" at bounding box center [94, 345] width 27 height 12
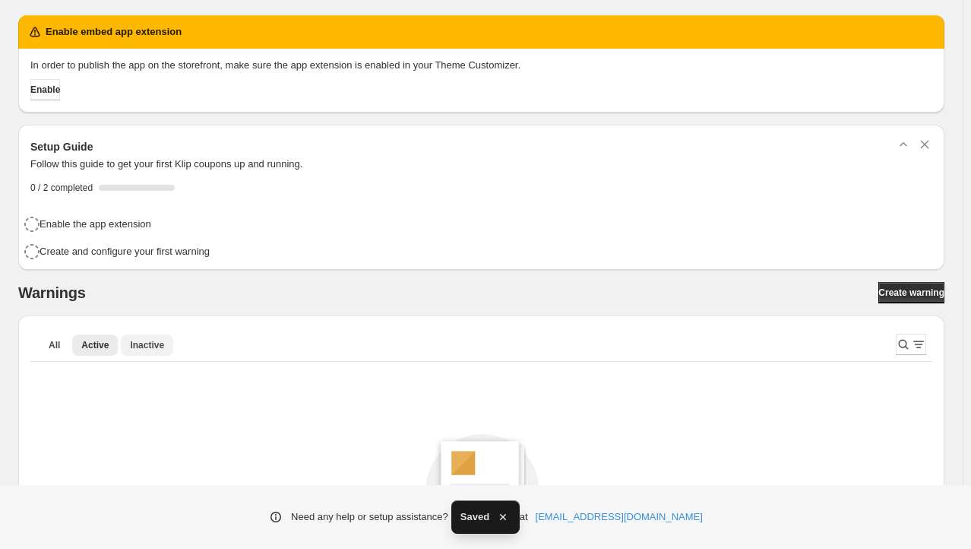
click at [158, 350] on span "Inactive" at bounding box center [147, 345] width 34 height 12
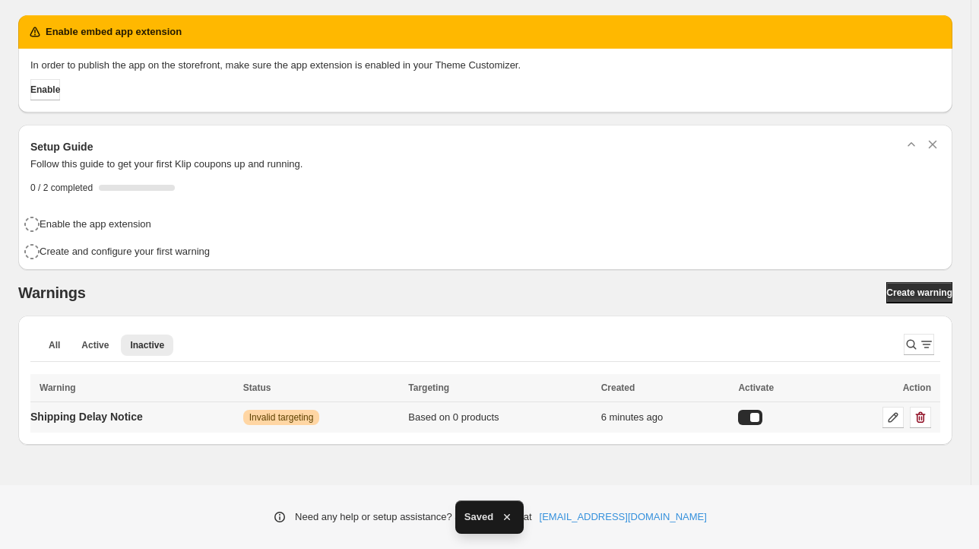
click at [283, 411] on span "Invalid targeting" at bounding box center [281, 417] width 65 height 12
click at [109, 413] on p "Shipping Delay Notice" at bounding box center [86, 416] width 112 height 15
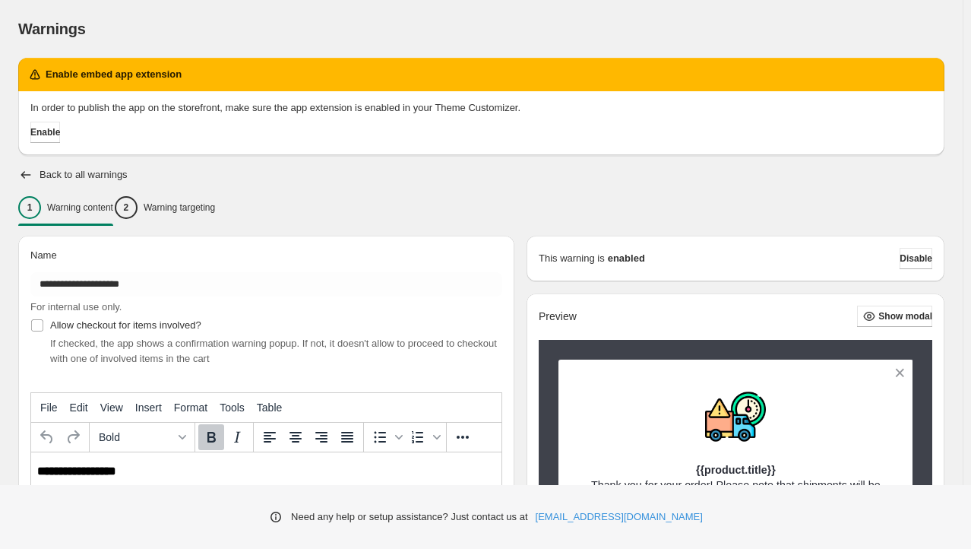
click at [81, 217] on div "1 Warning content" at bounding box center [65, 207] width 95 height 23
click at [188, 214] on div "2 Warning targeting" at bounding box center [165, 207] width 100 height 23
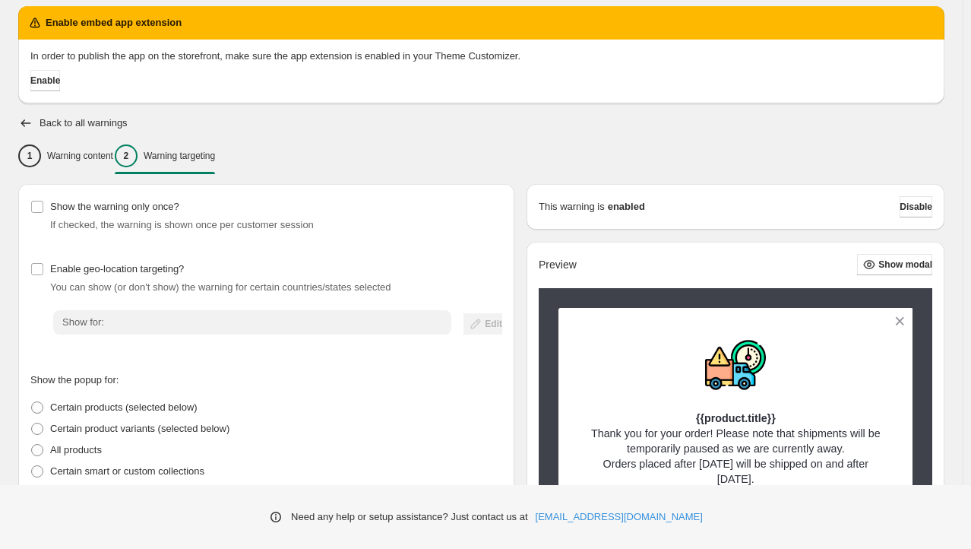
scroll to position [76, 0]
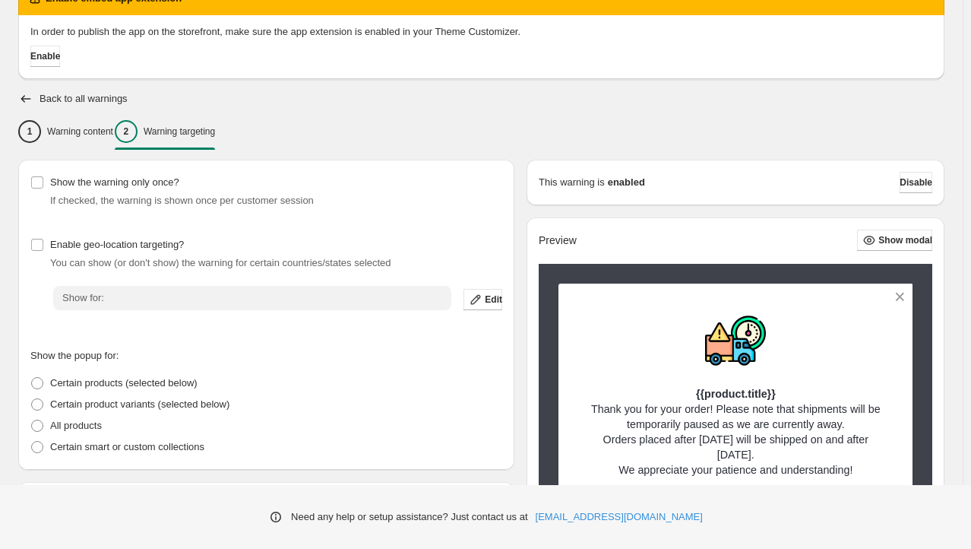
click at [373, 302] on div "Warnings Settings Payment Help Skip to content Warnings. This page is ready War…" at bounding box center [485, 323] width 971 height 799
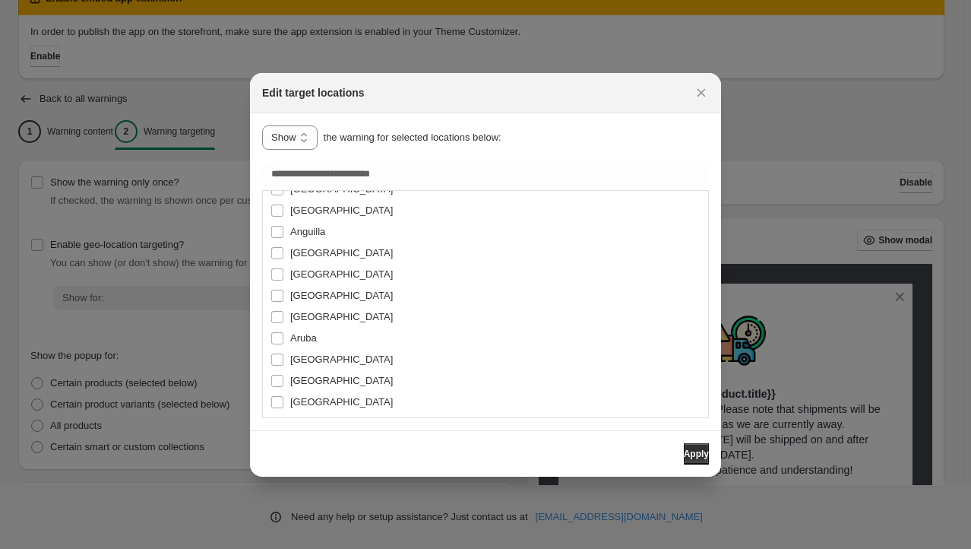
scroll to position [152, 0]
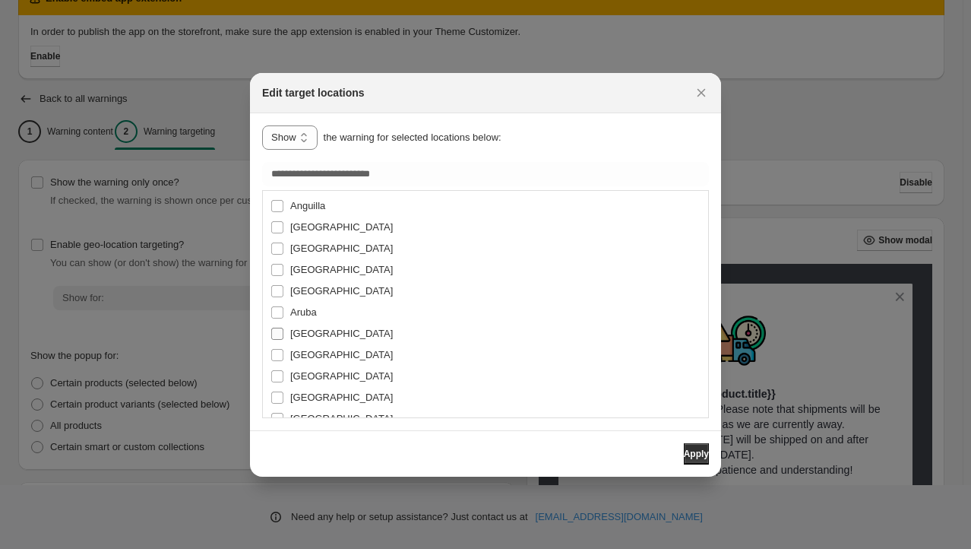
click at [283, 335] on span ":r16:" at bounding box center [278, 334] width 14 height 14
type input "*********"
click at [687, 454] on span "Apply" at bounding box center [696, 454] width 25 height 12
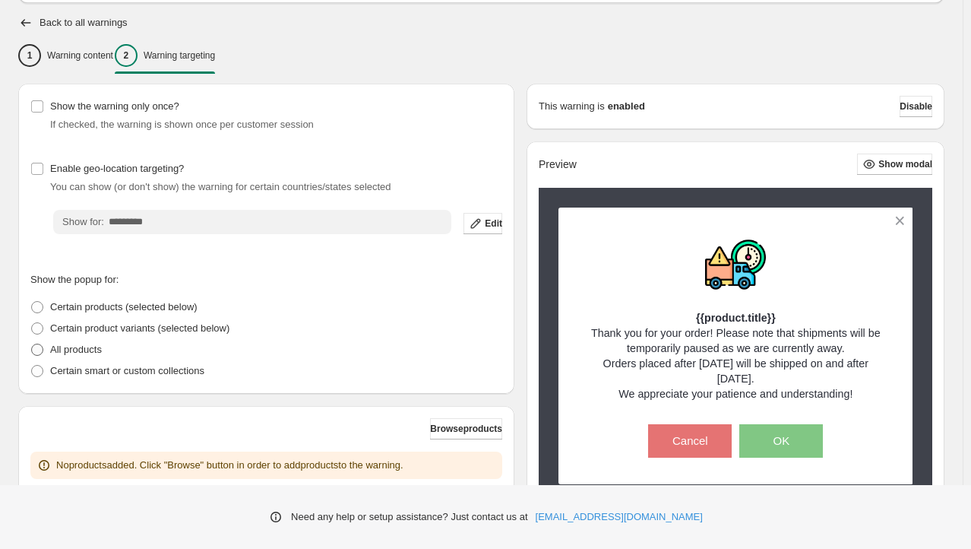
click at [36, 351] on span at bounding box center [37, 349] width 12 height 12
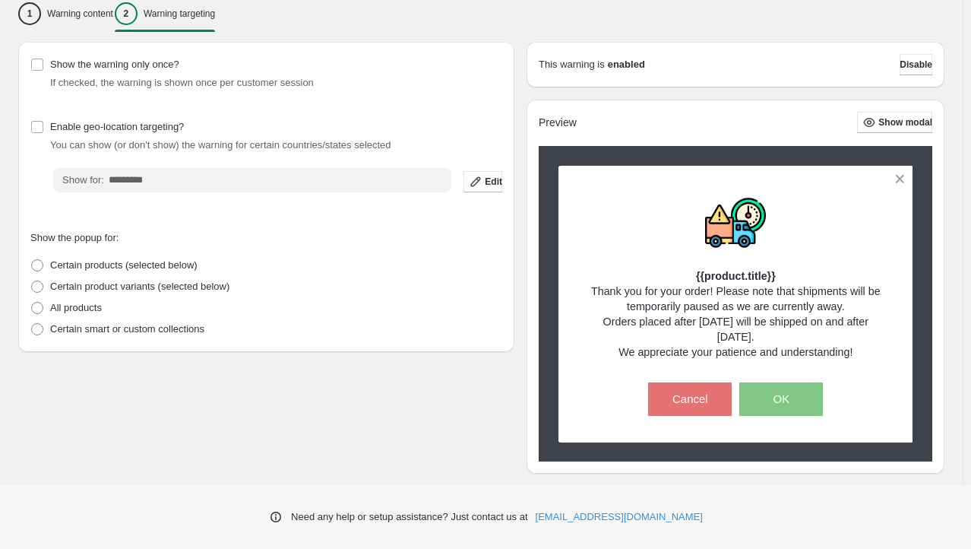
scroll to position [216, 0]
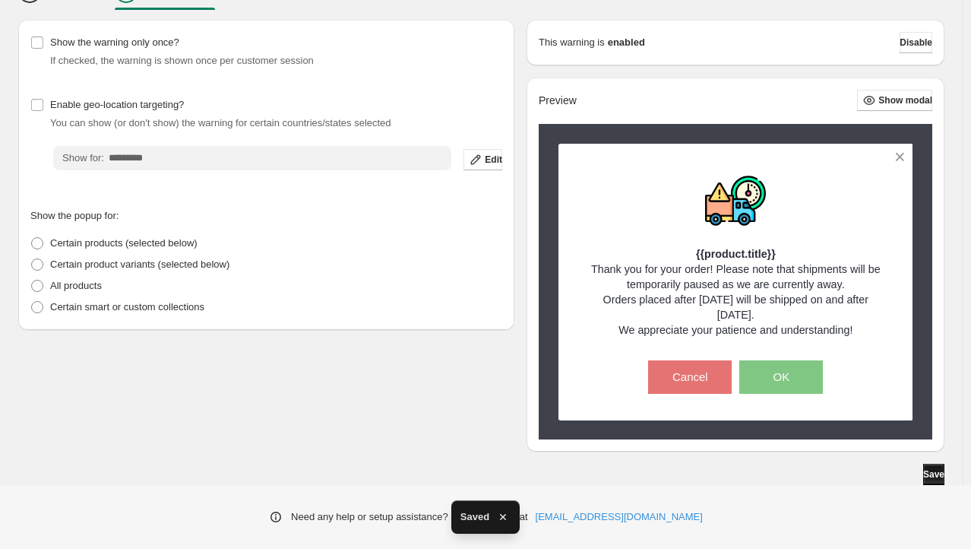
click at [939, 481] on button "Save" at bounding box center [933, 474] width 21 height 21
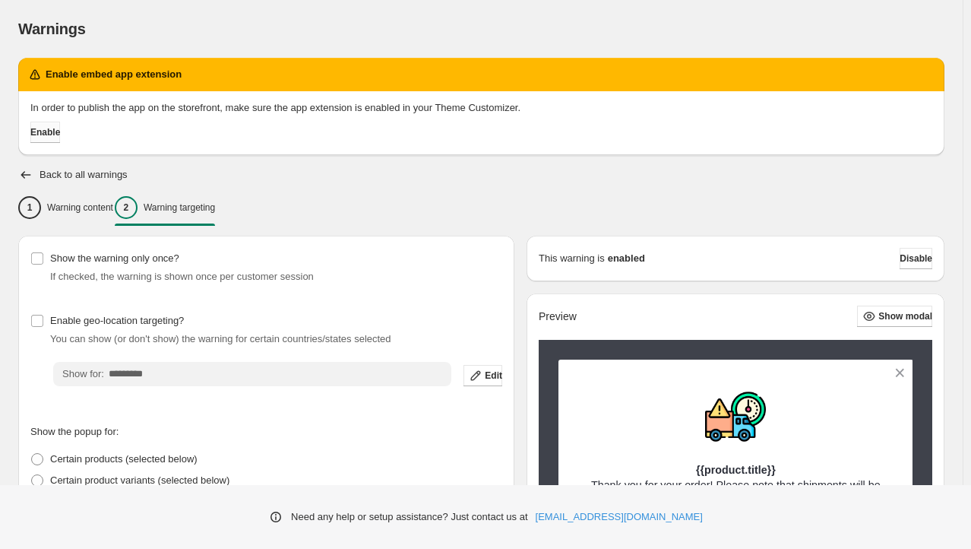
click at [60, 137] on span "Enable" at bounding box center [45, 132] width 30 height 12
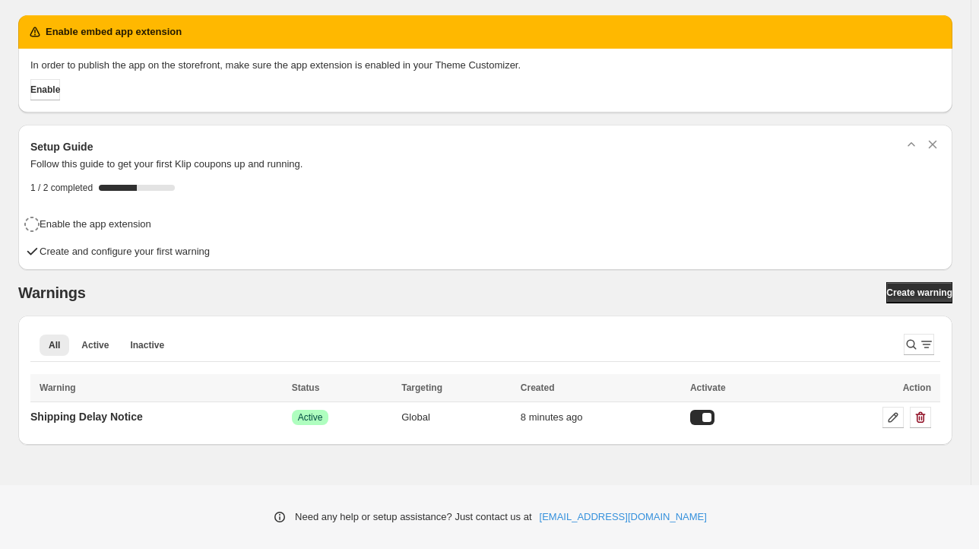
drag, startPoint x: 881, startPoint y: 502, endPoint x: 392, endPoint y: 467, distance: 490.7
click at [870, 502] on div "Need any help or setup assistance? Just contact us at [EMAIL_ADDRESS][DOMAIN_NA…" at bounding box center [489, 517] width 979 height 64
drag, startPoint x: 846, startPoint y: 91, endPoint x: 847, endPoint y: 56, distance: 35.0
click at [846, 91] on div "Enable" at bounding box center [482, 86] width 916 height 27
